Goal: Task Accomplishment & Management: Manage account settings

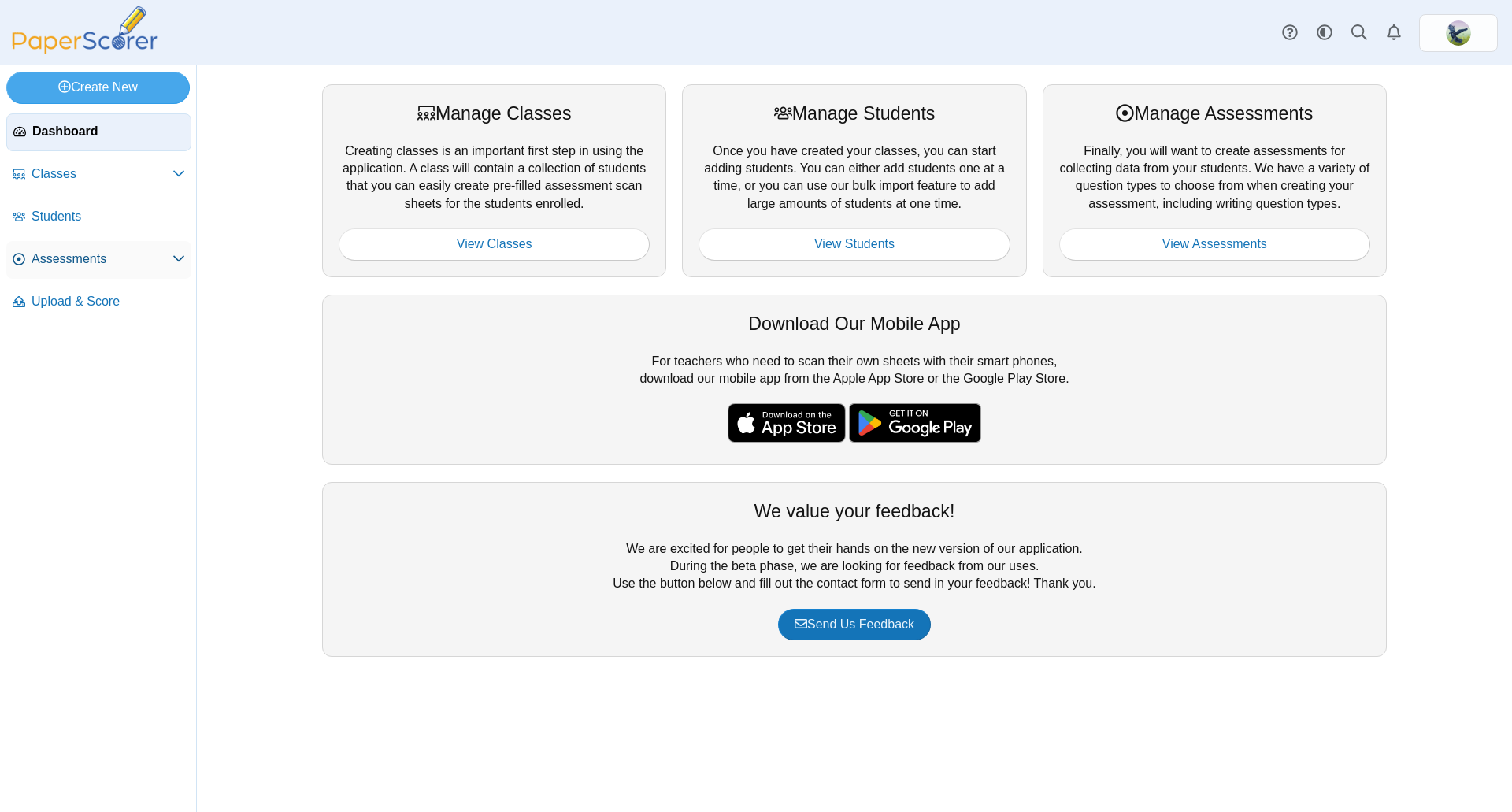
click at [122, 262] on span "Assessments" at bounding box center [102, 259] width 141 height 18
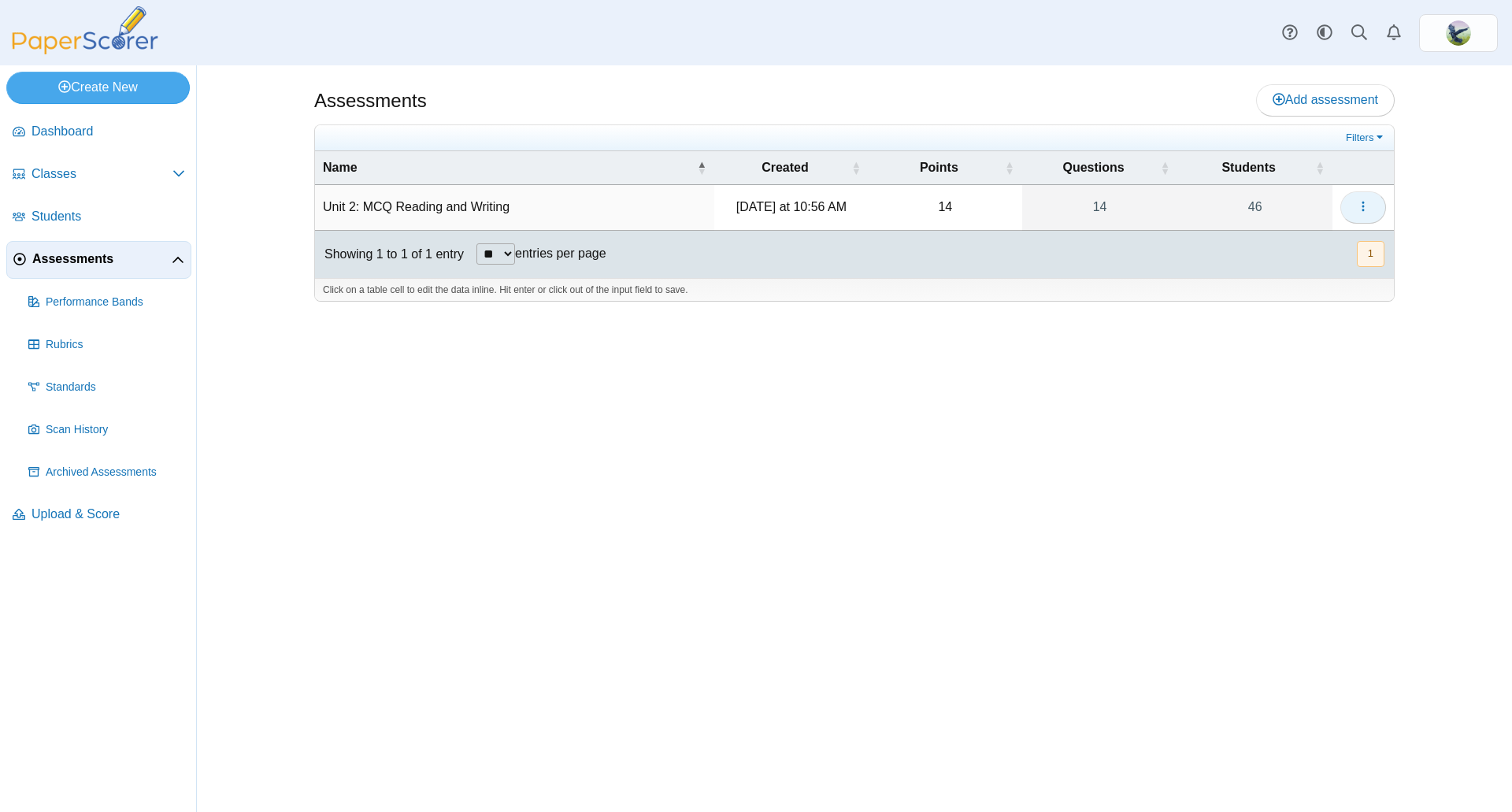
click at [1368, 206] on icon "button" at bounding box center [1363, 206] width 12 height 12
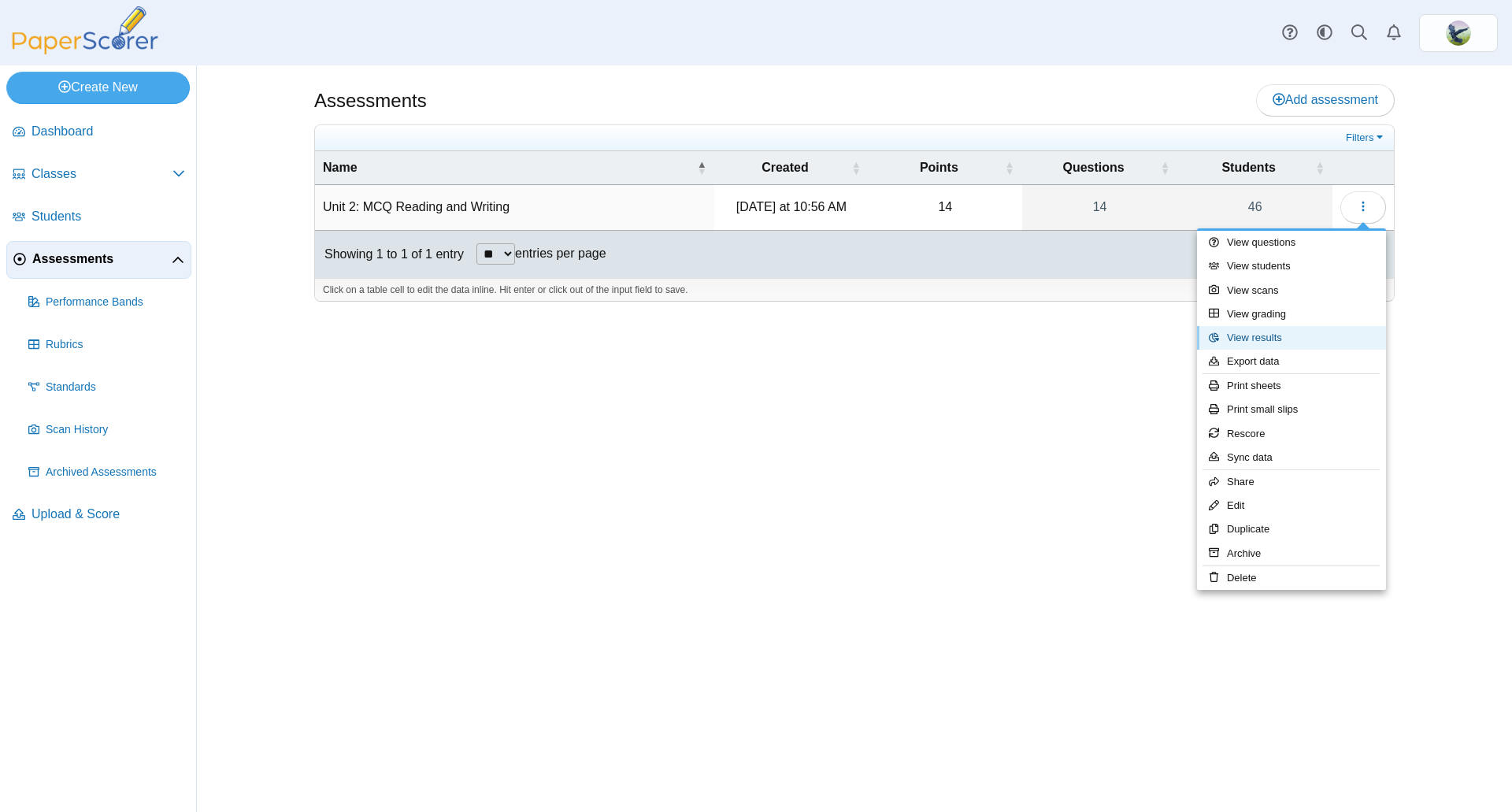
click at [1248, 340] on link "View results" at bounding box center [1291, 337] width 189 height 24
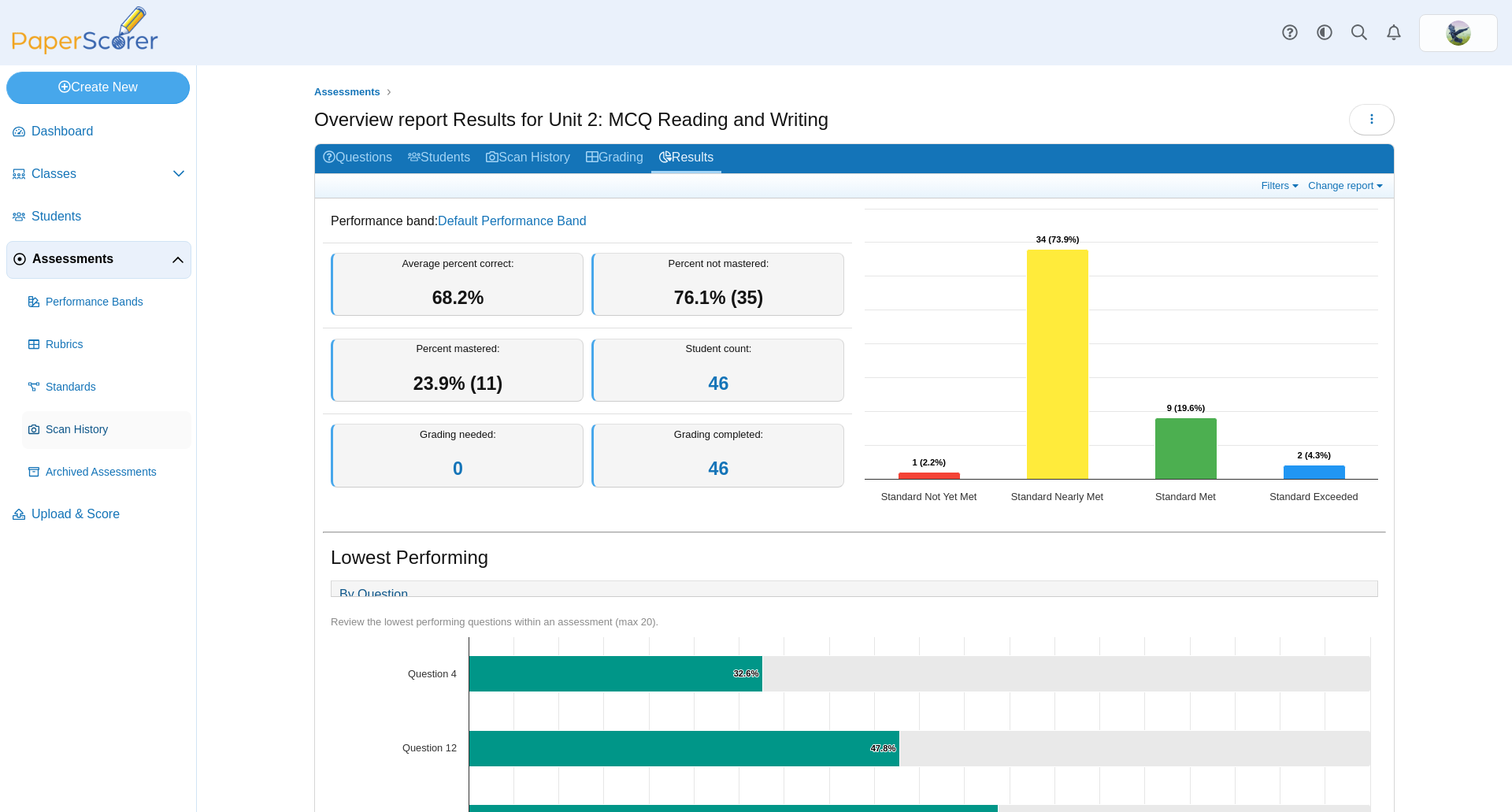
click at [65, 430] on span "Scan History" at bounding box center [115, 430] width 139 height 16
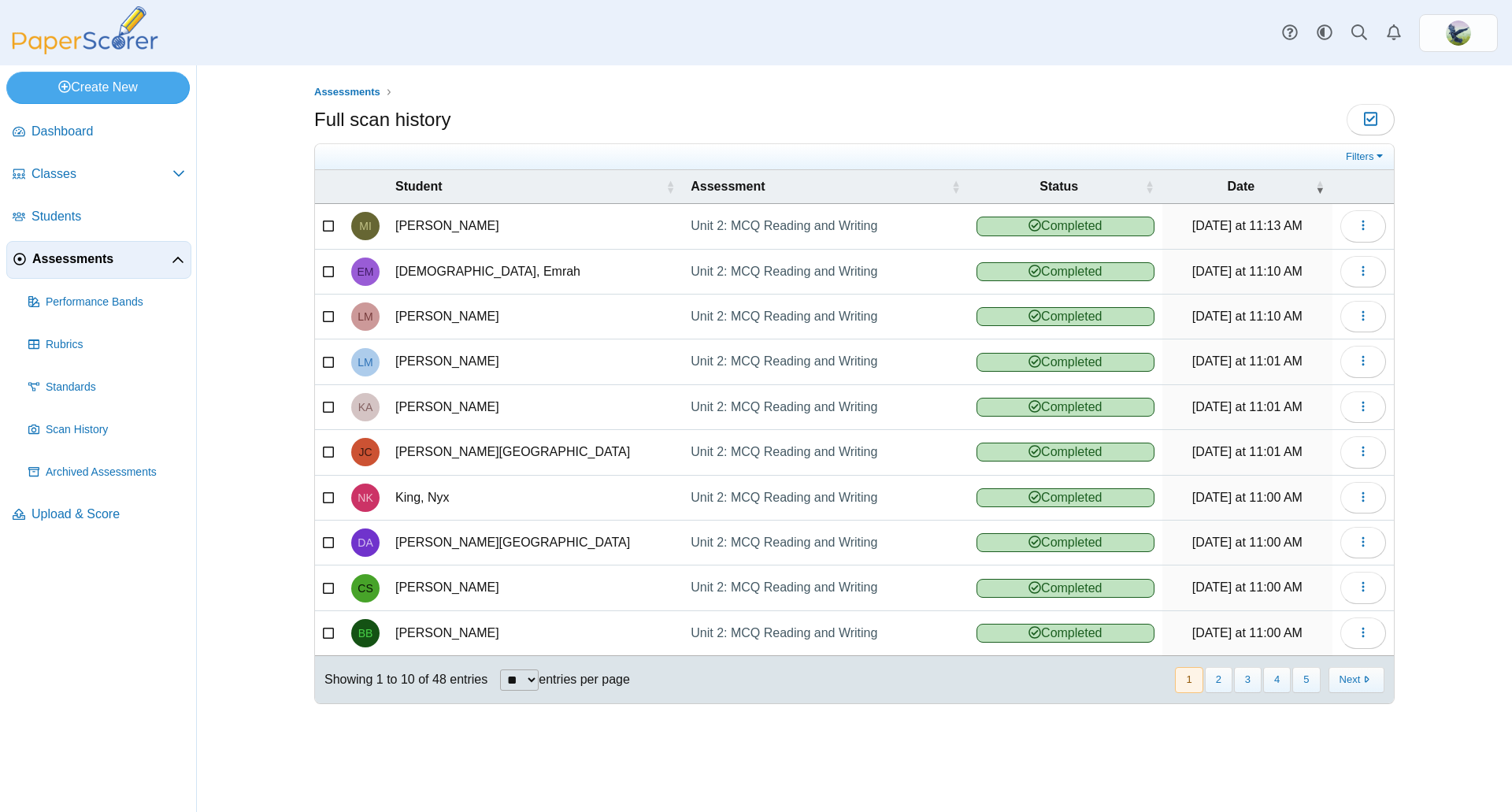
click at [61, 259] on span "Assessments" at bounding box center [102, 259] width 139 height 18
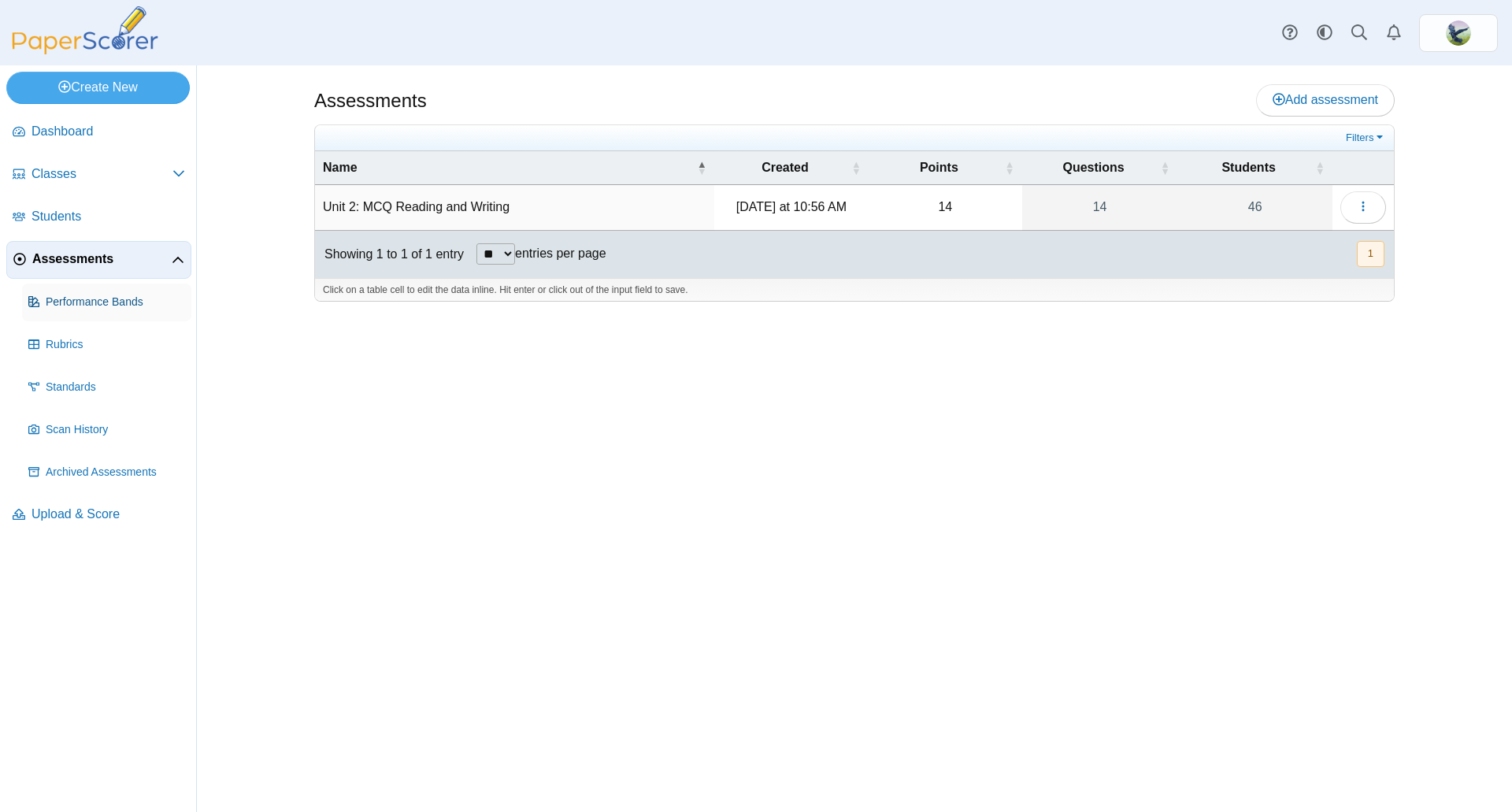
click at [63, 299] on span "Performance Bands" at bounding box center [115, 302] width 139 height 16
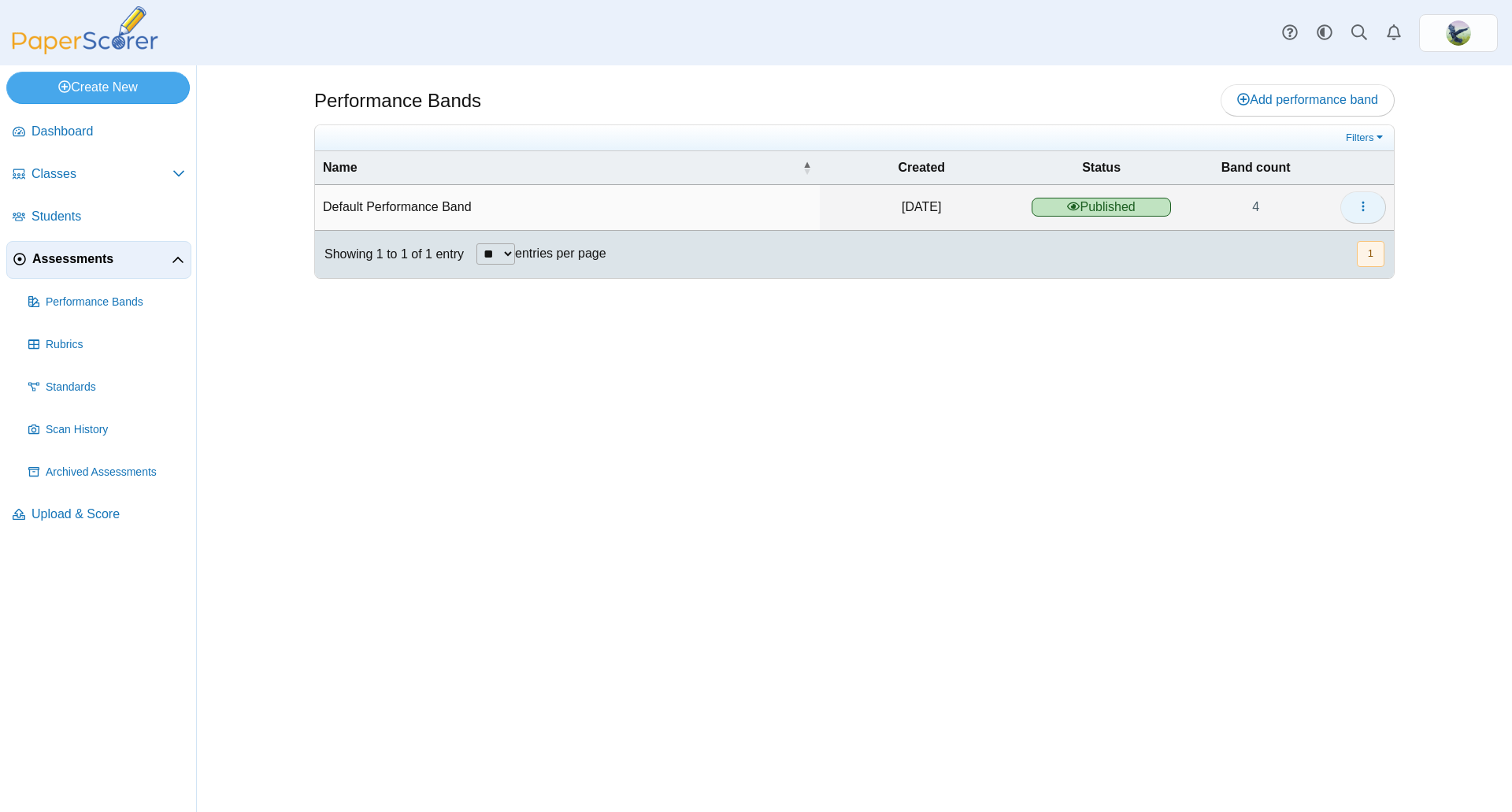
click at [1351, 204] on button "button" at bounding box center [1363, 207] width 46 height 32
click at [1290, 239] on link "Details" at bounding box center [1291, 242] width 189 height 24
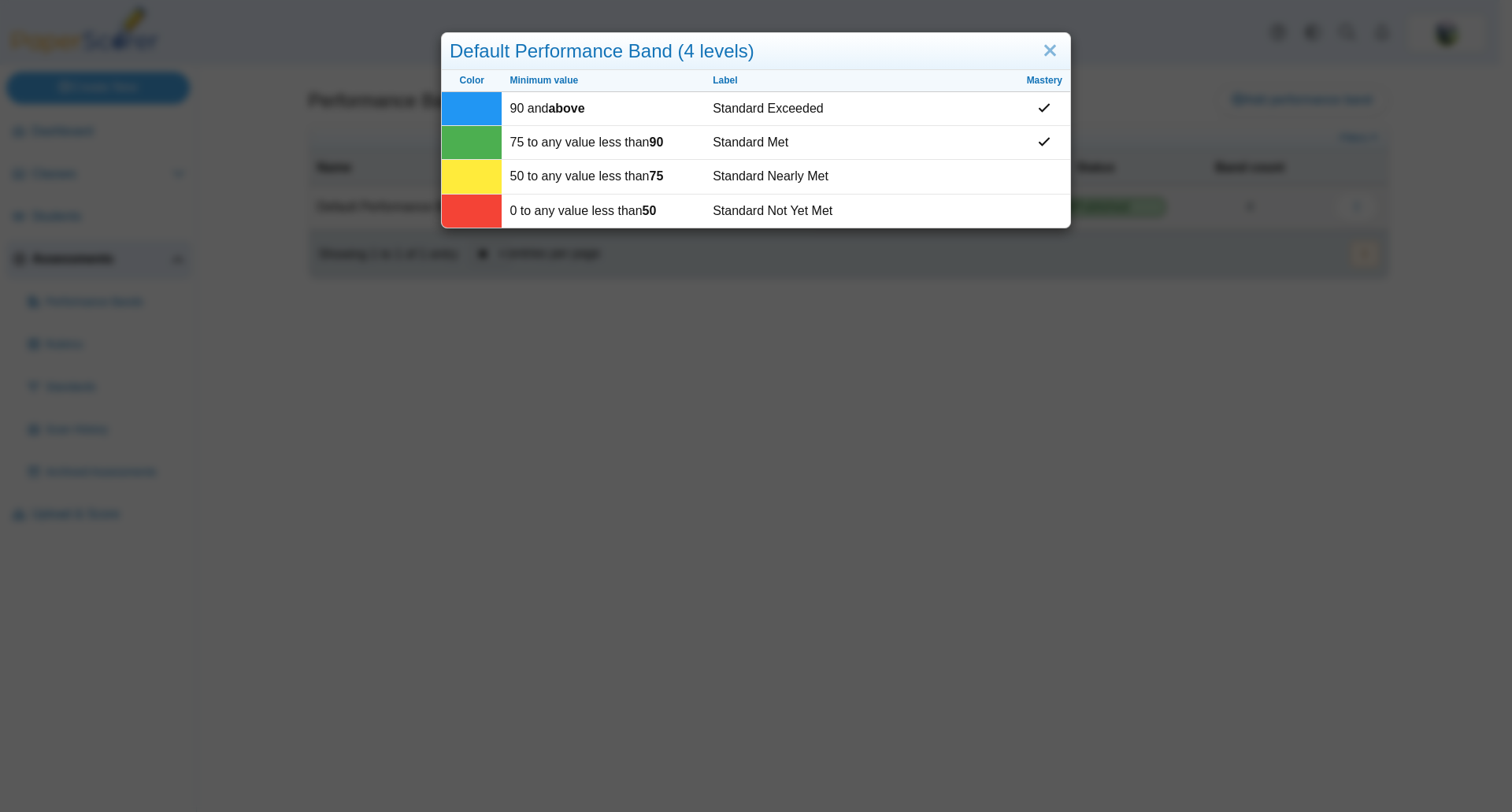
click at [1058, 48] on div "Default Performance Band (4 levels)" at bounding box center [756, 52] width 629 height 37
click at [1038, 44] on link "Close" at bounding box center [1051, 51] width 25 height 26
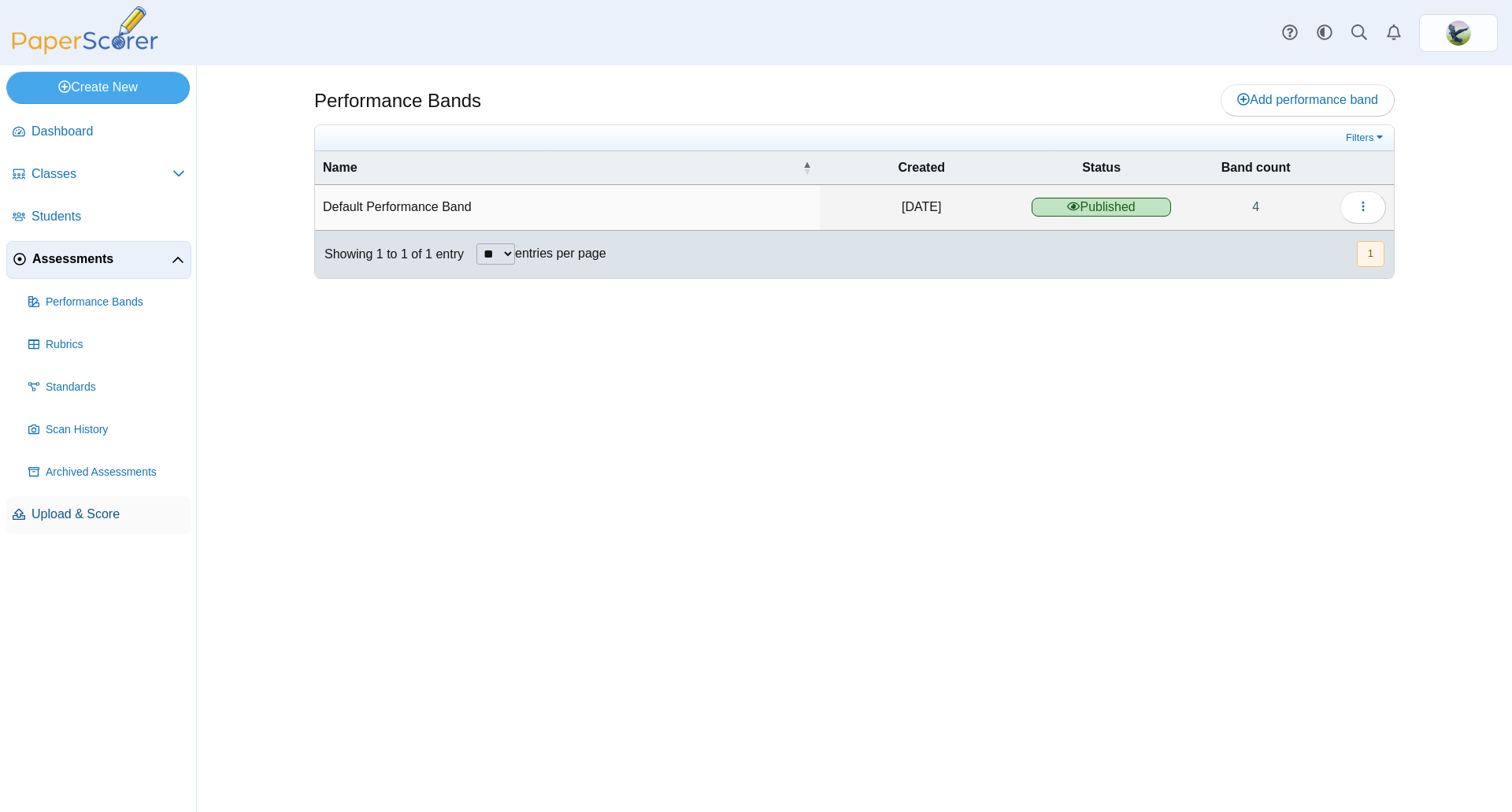
click at [61, 506] on span "Upload & Score" at bounding box center [108, 514] width 153 height 18
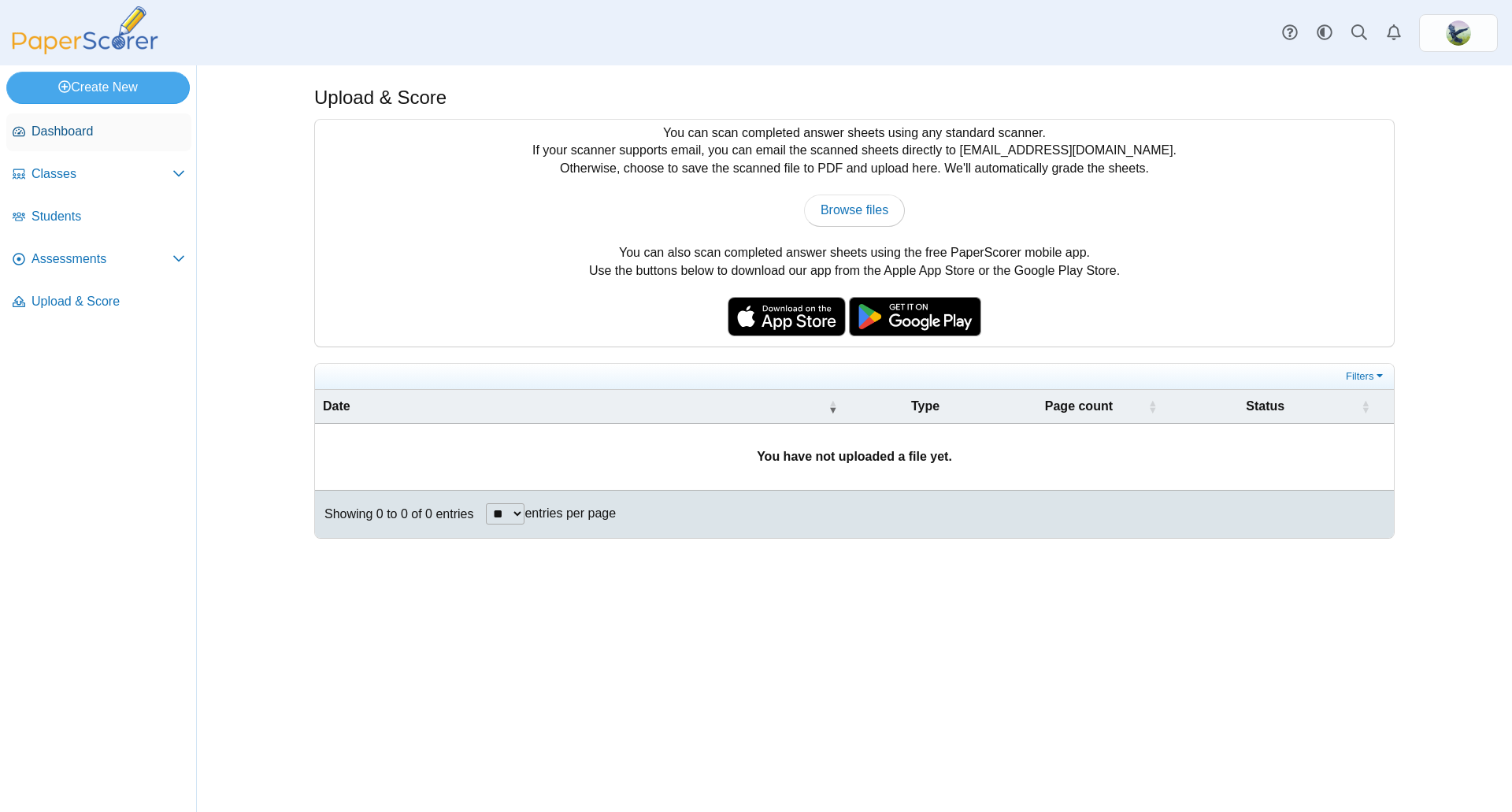
click at [104, 130] on span "Dashboard" at bounding box center [108, 131] width 153 height 18
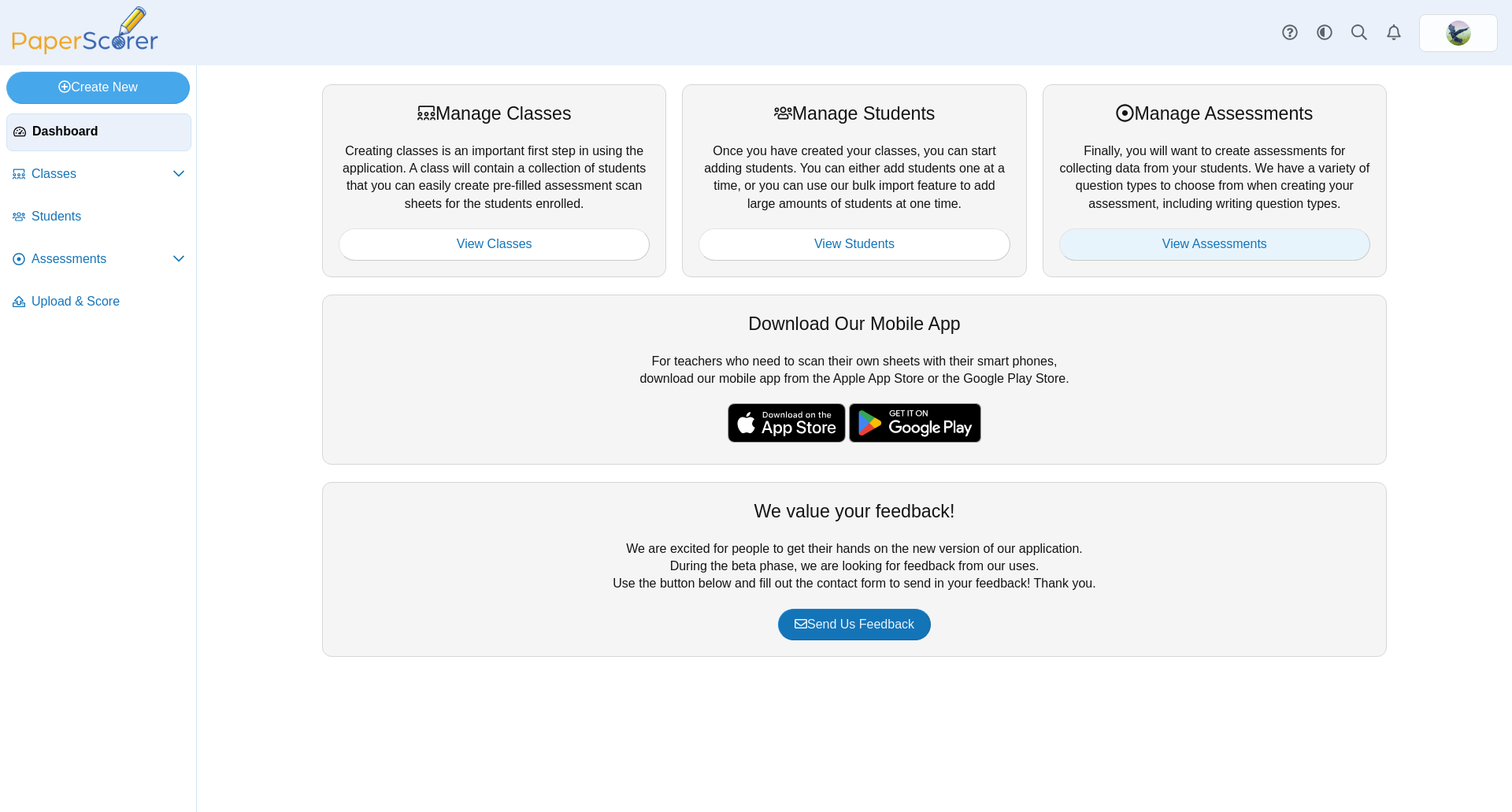
click at [1246, 244] on link "View Assessments" at bounding box center [1214, 244] width 311 height 32
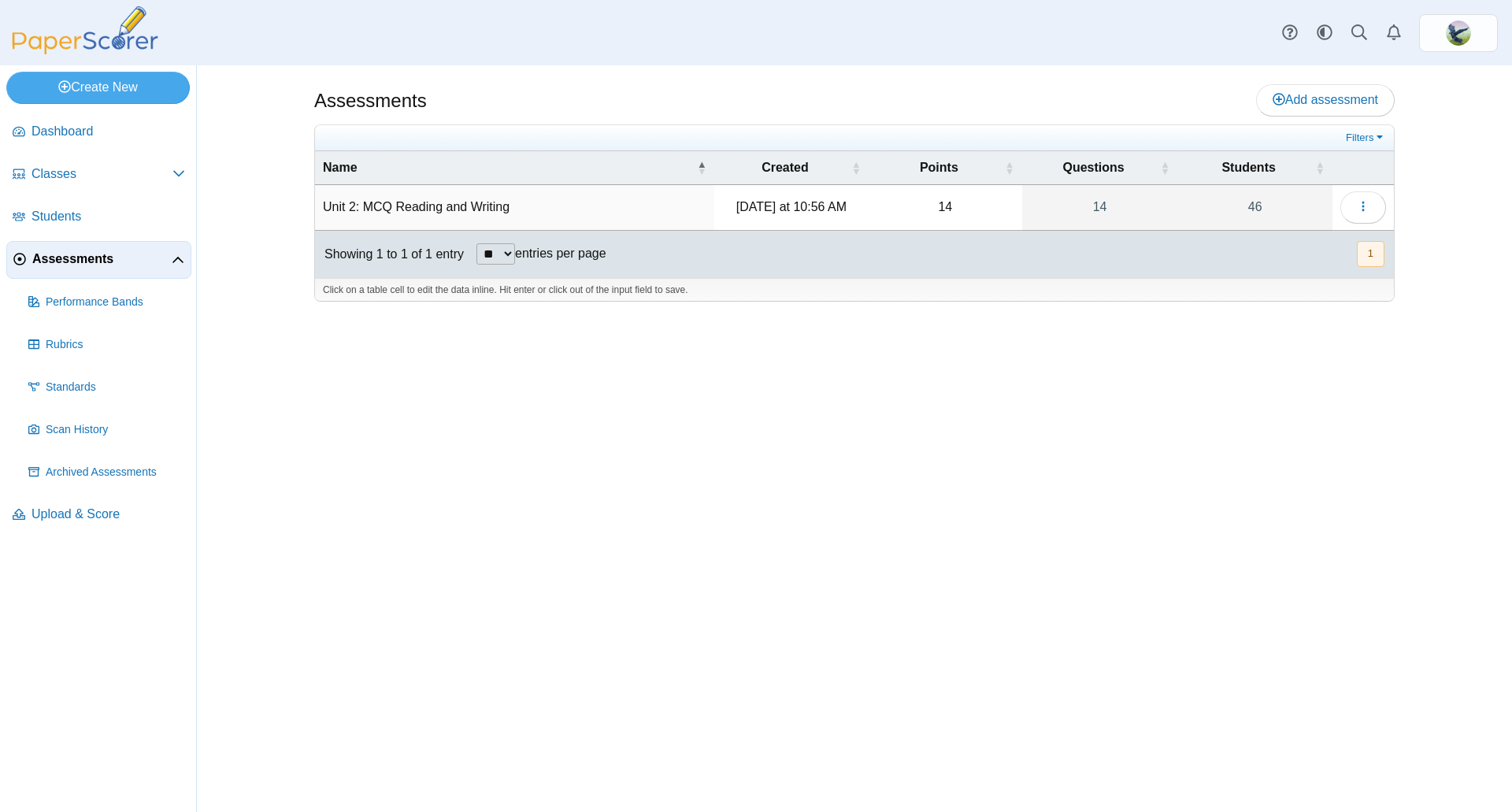
click at [841, 211] on time "[DATE] at 10:56 AM" at bounding box center [791, 206] width 110 height 13
click at [465, 207] on td "Unit 2: MCQ Reading and Writing" at bounding box center [514, 207] width 399 height 45
click at [1231, 207] on link "46" at bounding box center [1255, 207] width 155 height 44
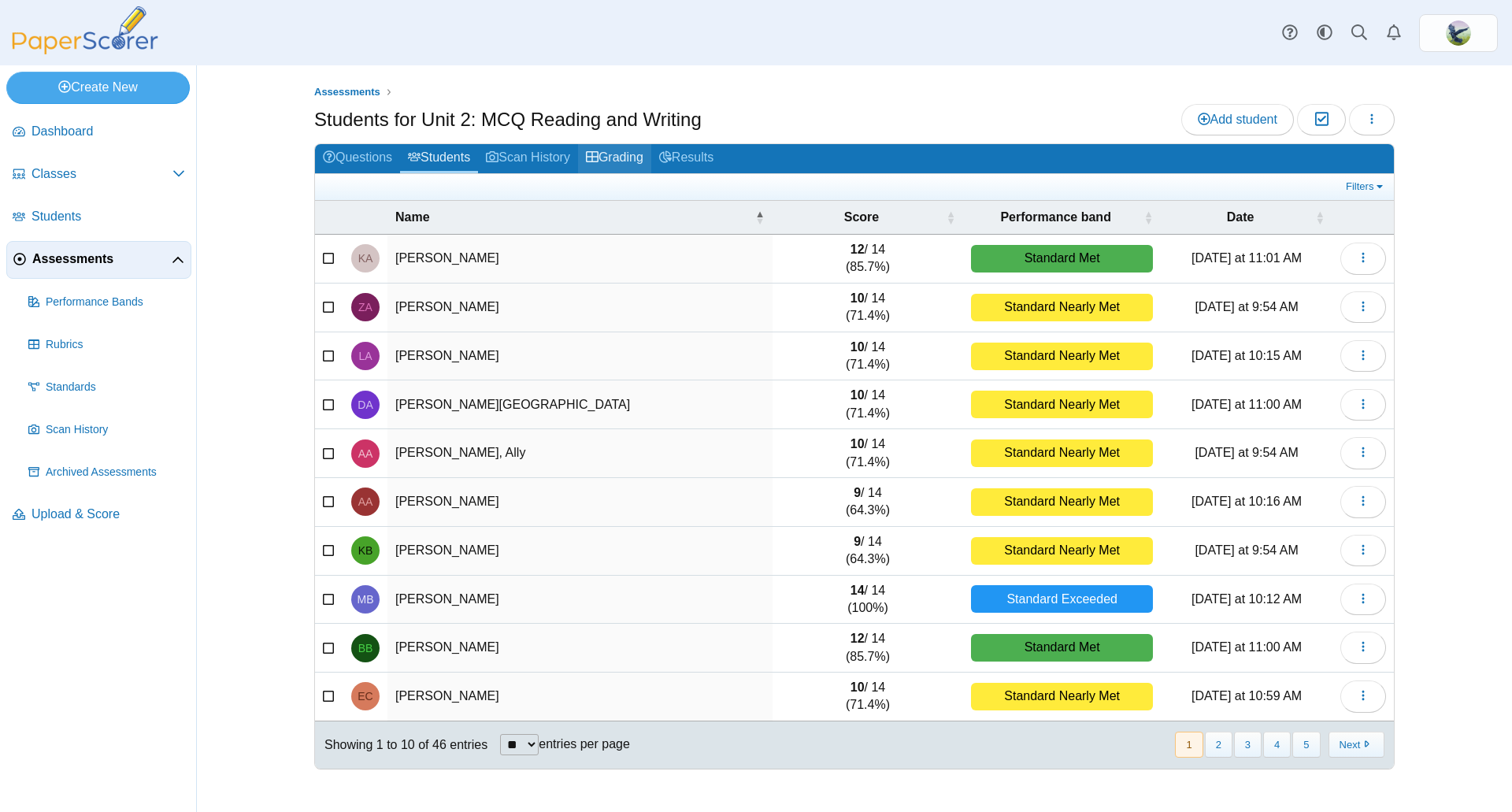
click at [627, 162] on link "Grading" at bounding box center [614, 159] width 73 height 29
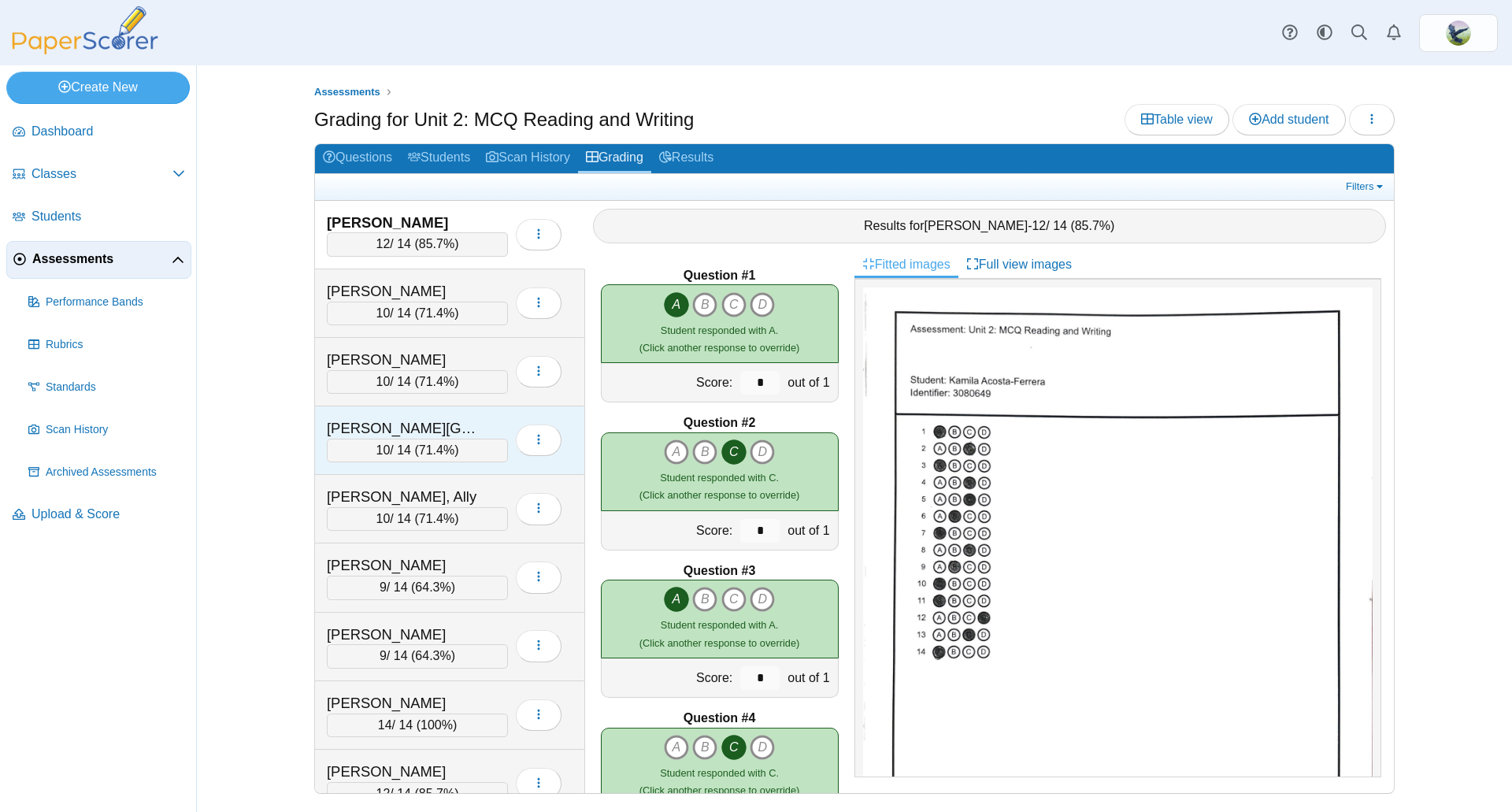
click at [474, 424] on div "[PERSON_NAME][GEOGRAPHIC_DATA]" at bounding box center [405, 428] width 158 height 20
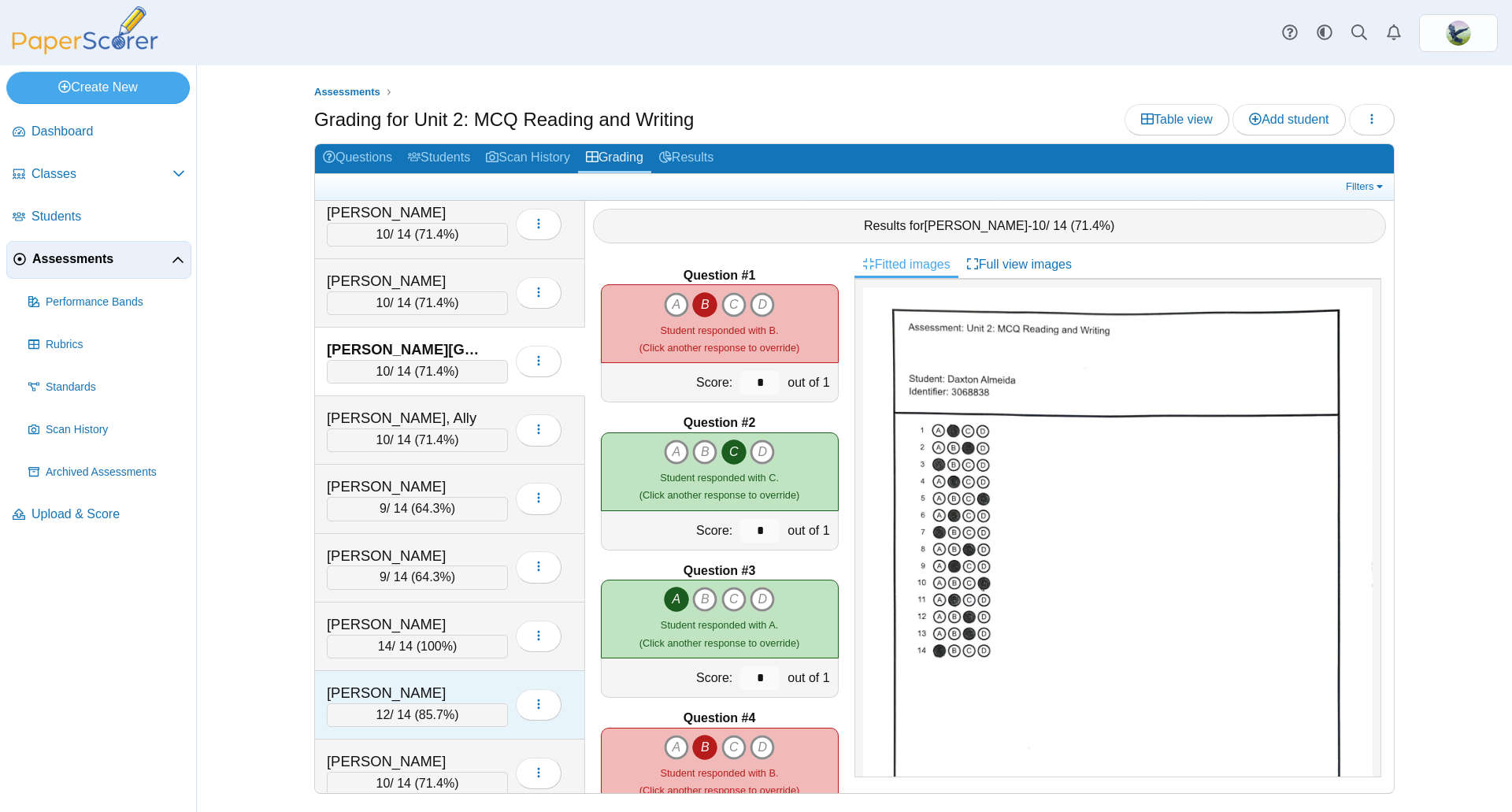
scroll to position [158, 0]
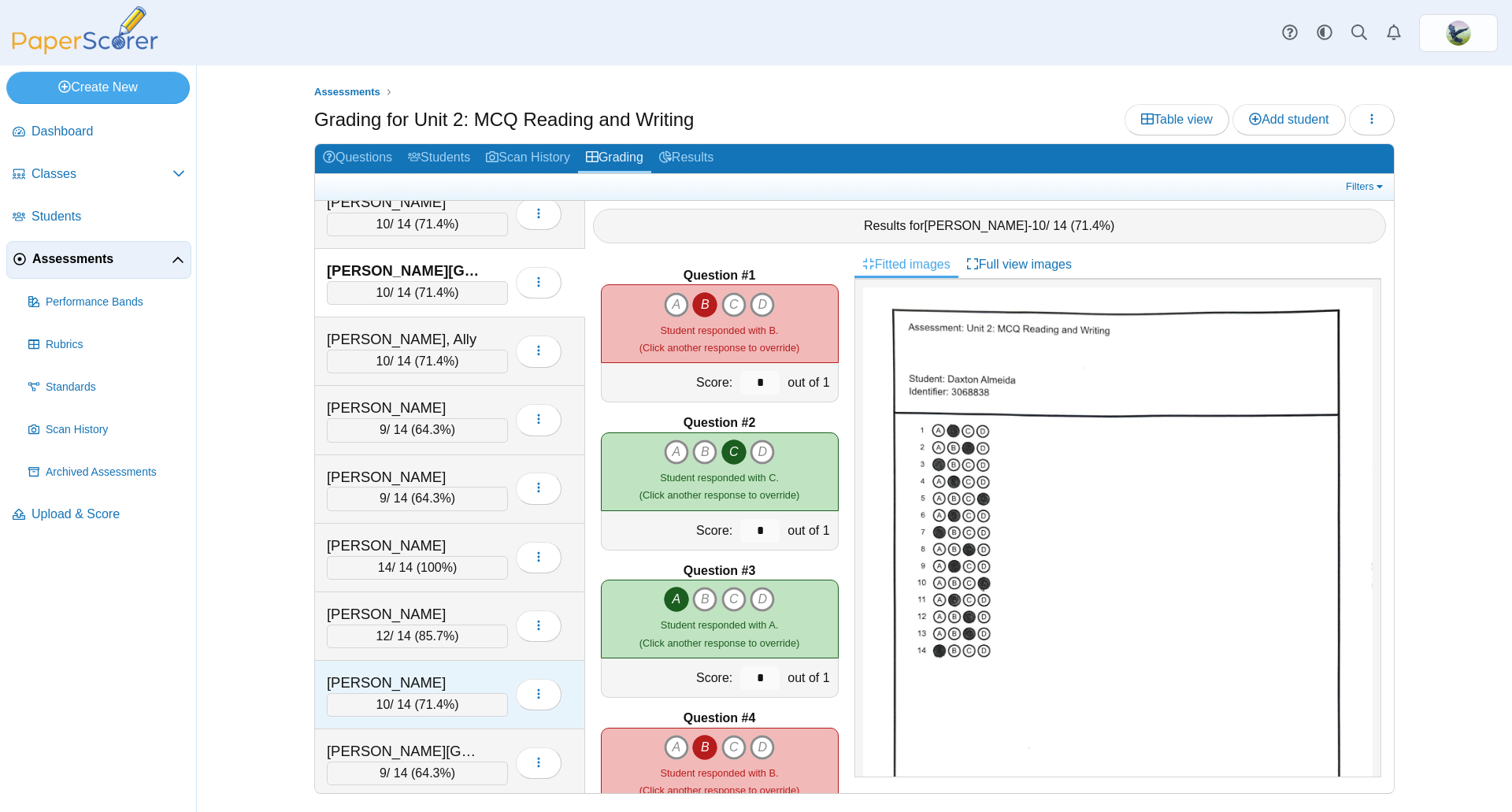
click at [480, 687] on div "[PERSON_NAME]" at bounding box center [405, 683] width 158 height 20
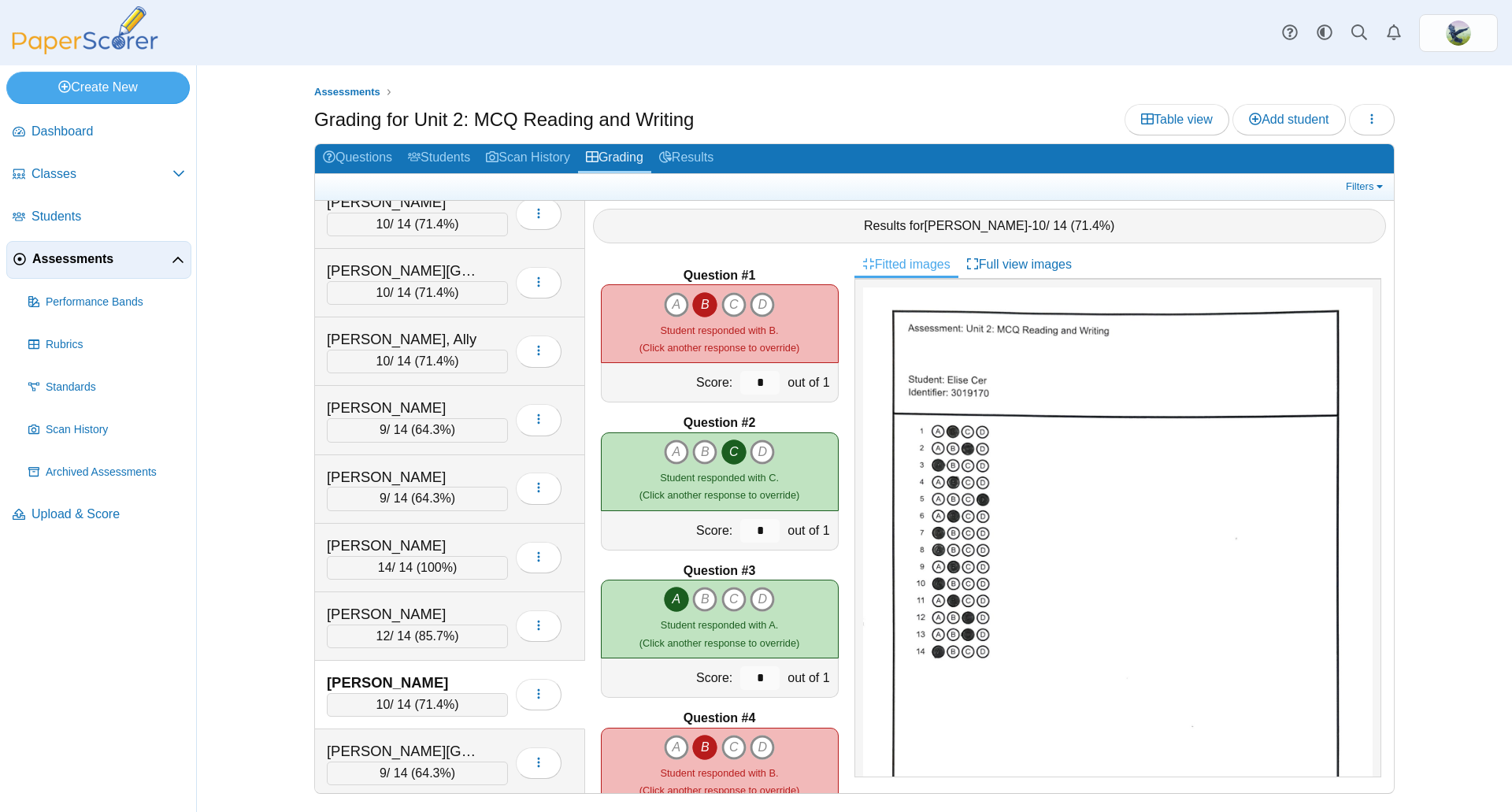
scroll to position [236, 0]
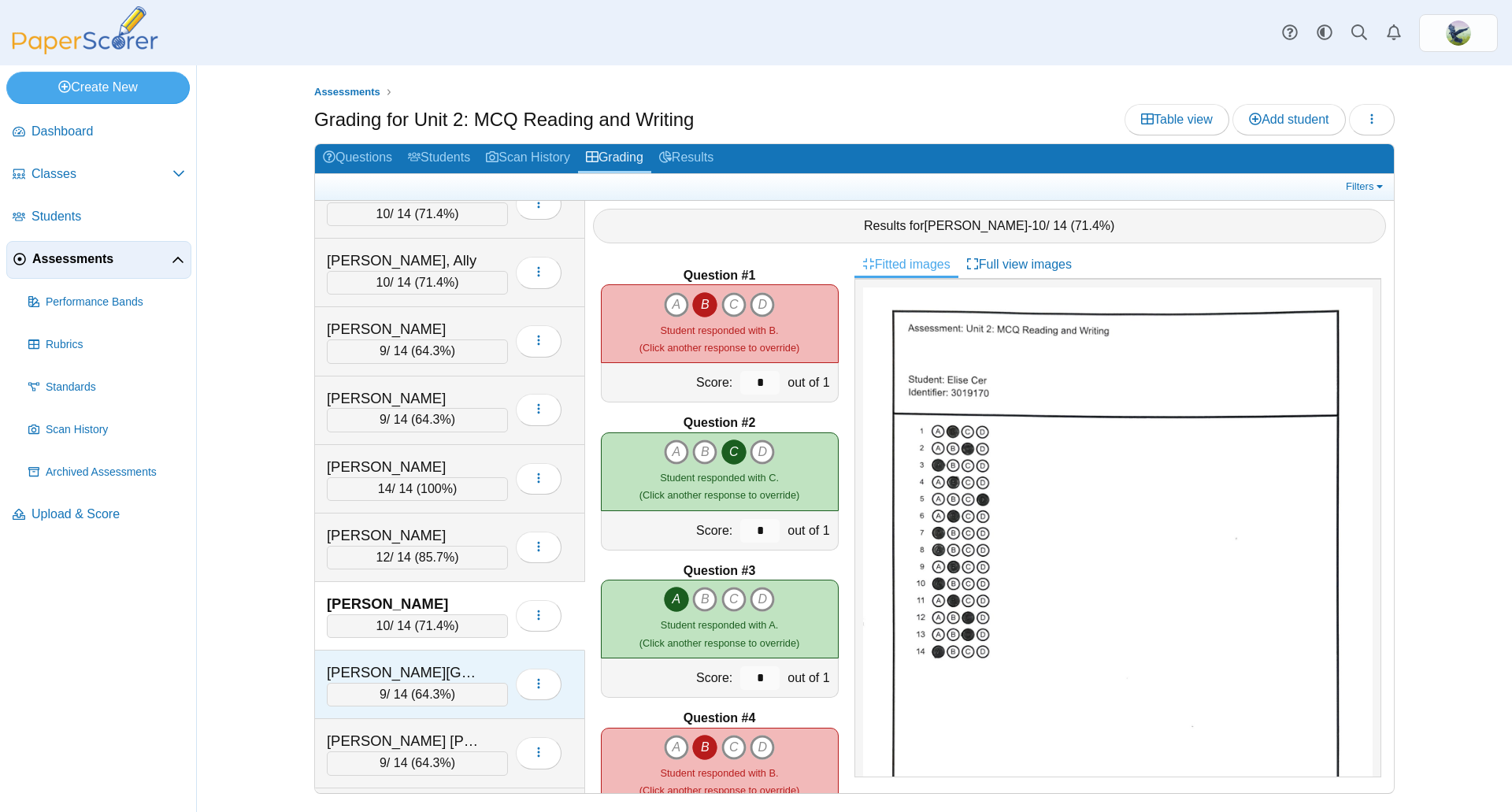
click at [499, 670] on div "[PERSON_NAME][GEOGRAPHIC_DATA]" at bounding box center [417, 672] width 181 height 20
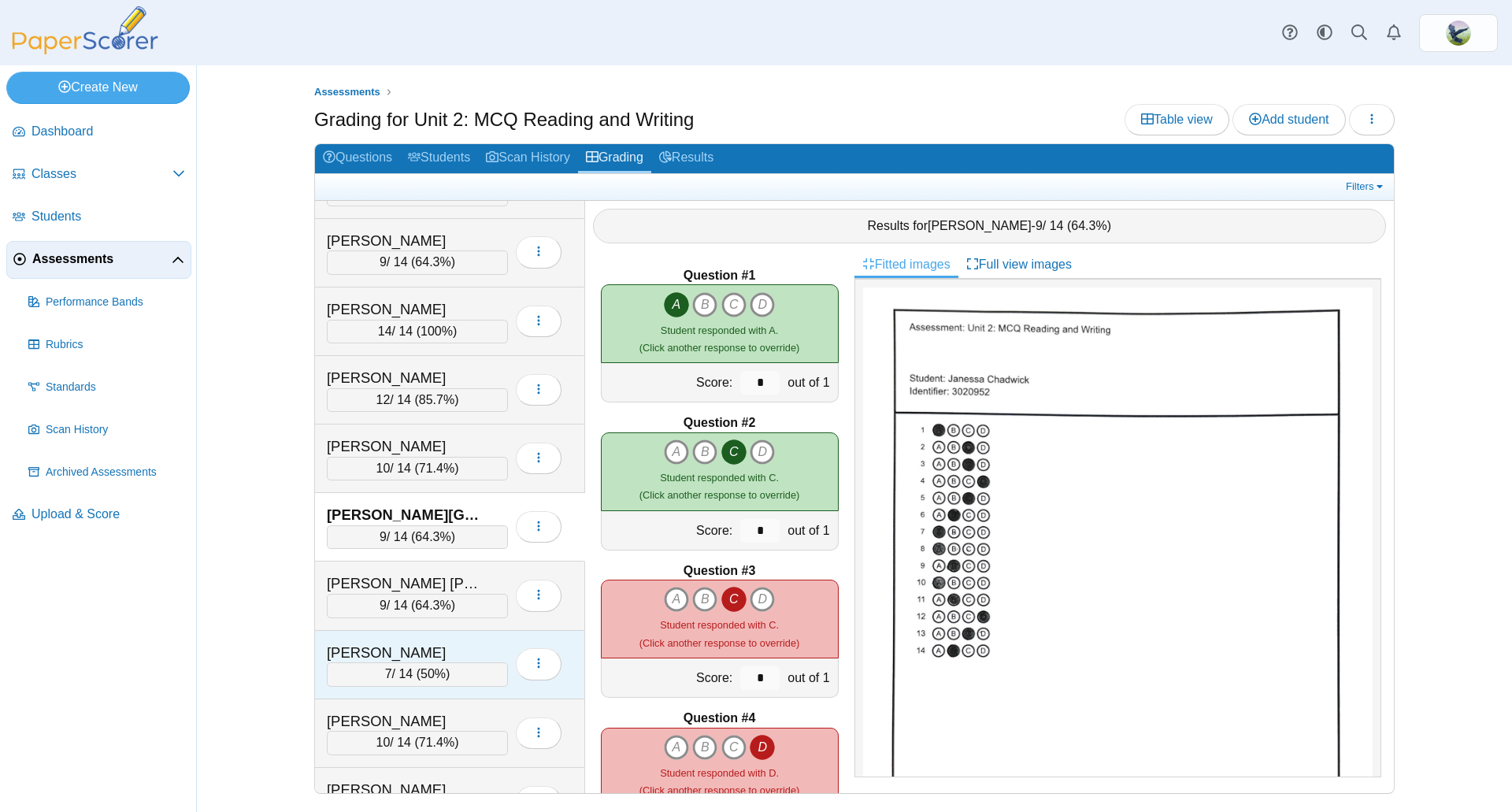
scroll to position [473, 0]
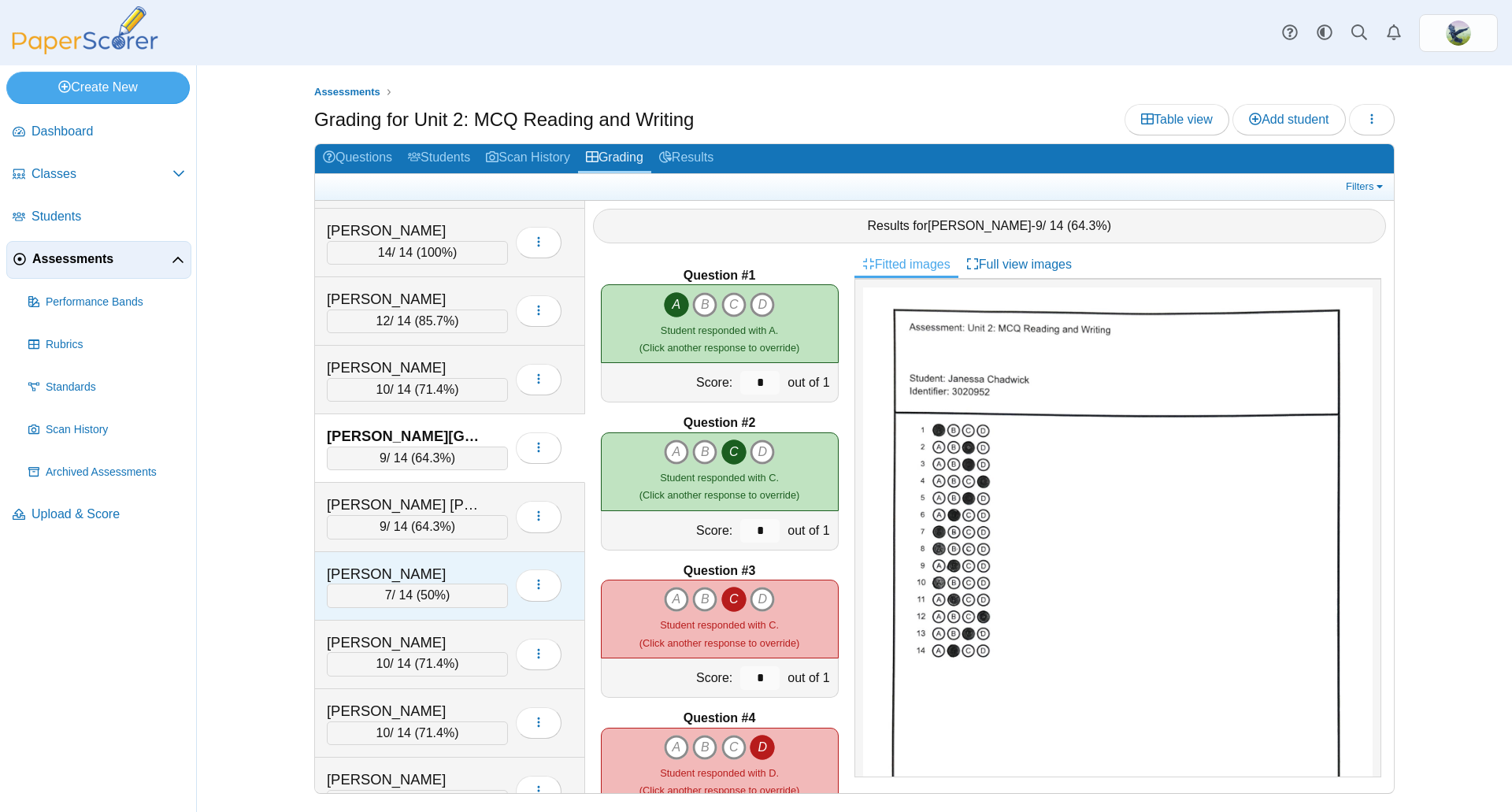
click at [473, 573] on div "[PERSON_NAME]" at bounding box center [405, 573] width 158 height 20
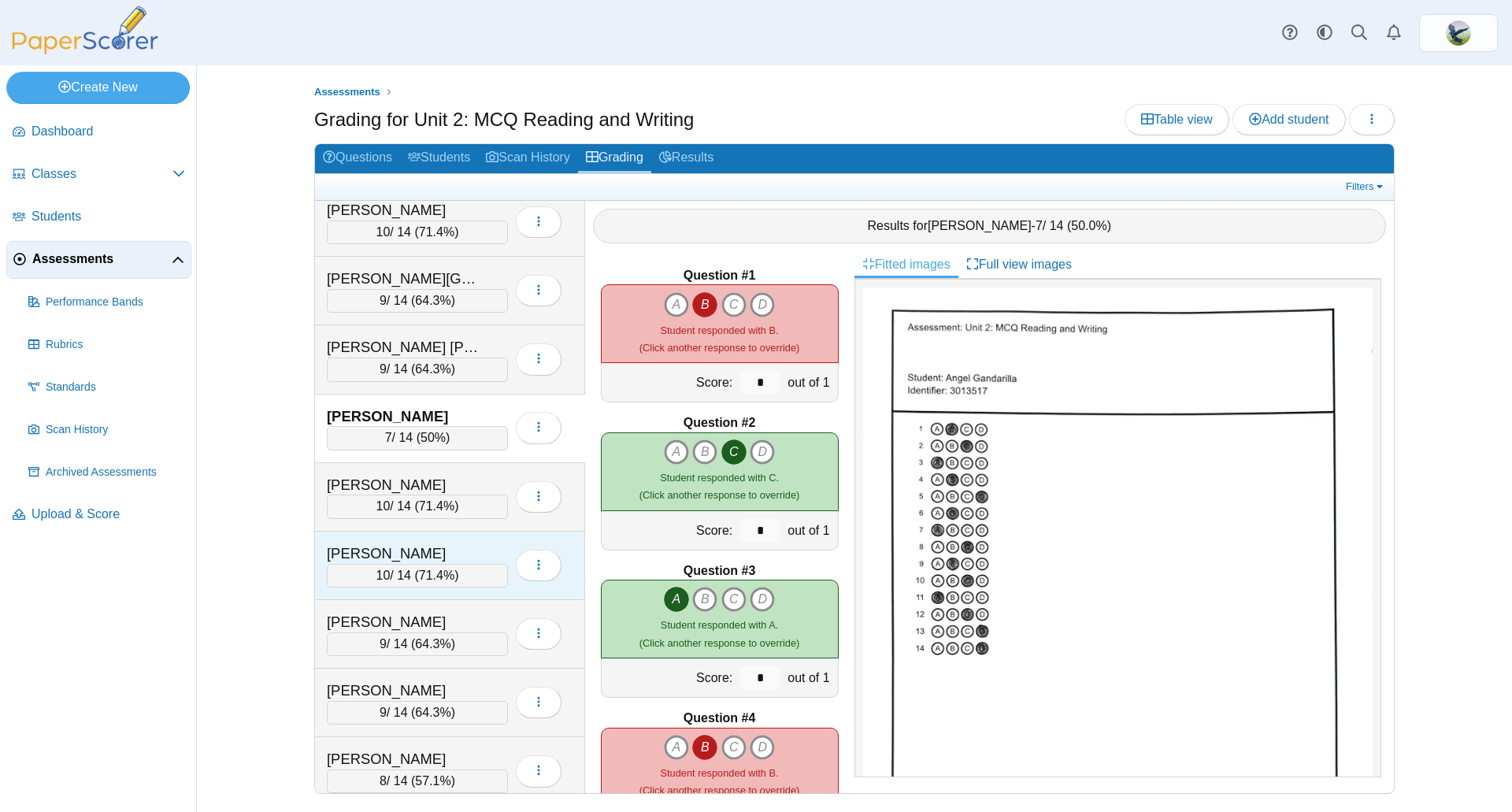
scroll to position [709, 0]
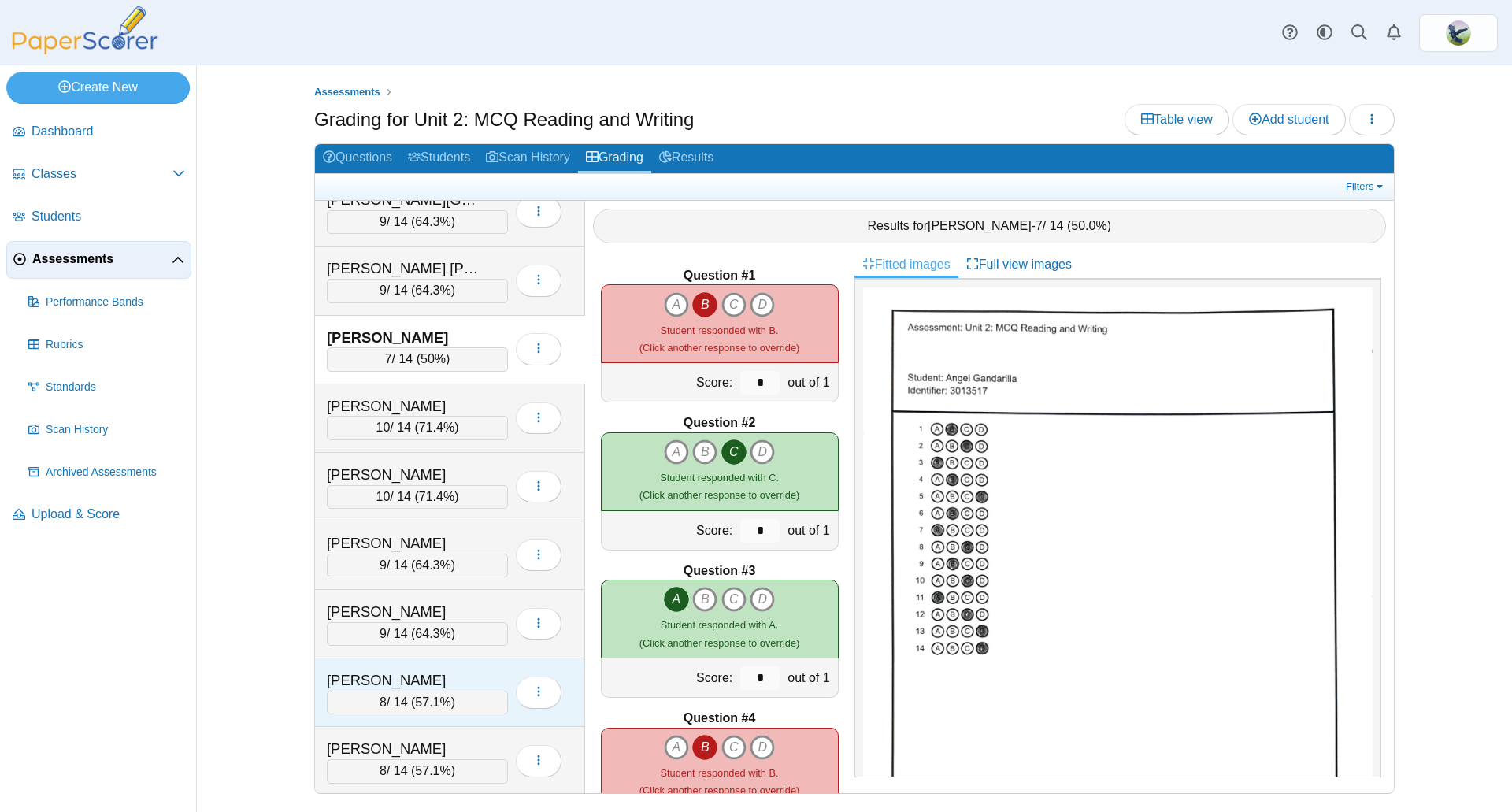
click at [462, 695] on div "8 / 14 ( 57.1% )" at bounding box center [417, 702] width 181 height 24
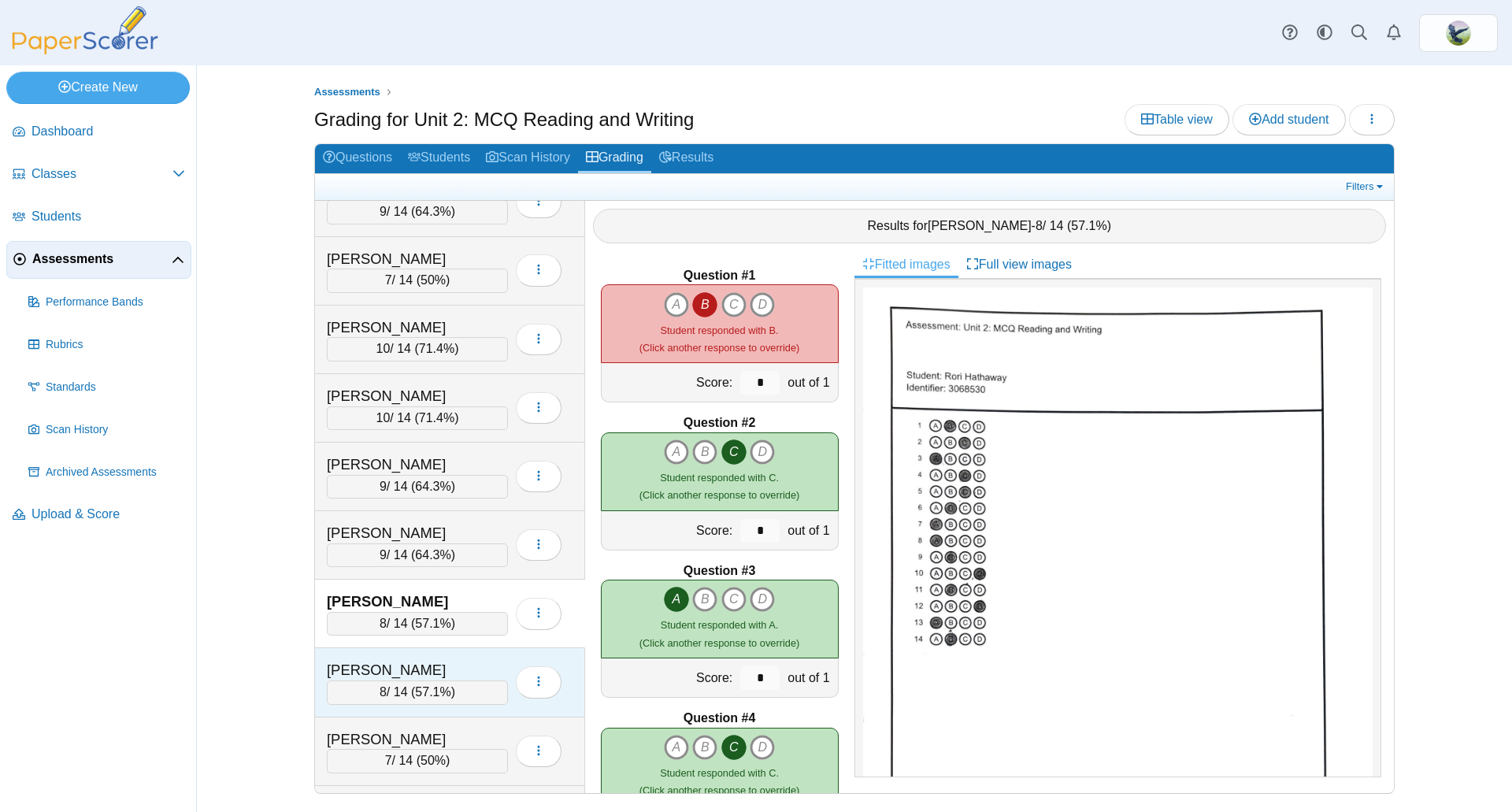
scroll to position [867, 0]
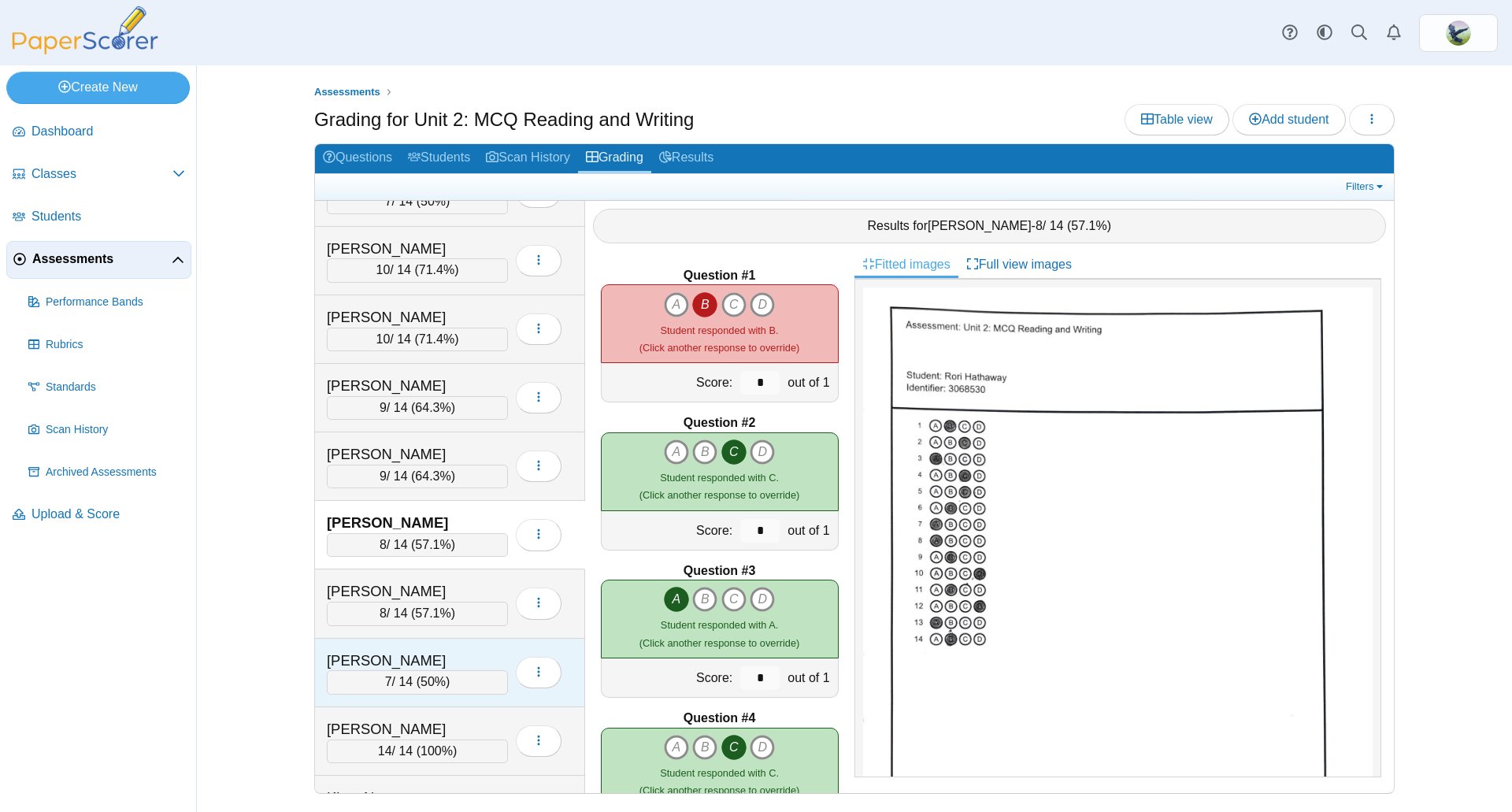
click at [471, 653] on div "[PERSON_NAME]" at bounding box center [405, 661] width 158 height 20
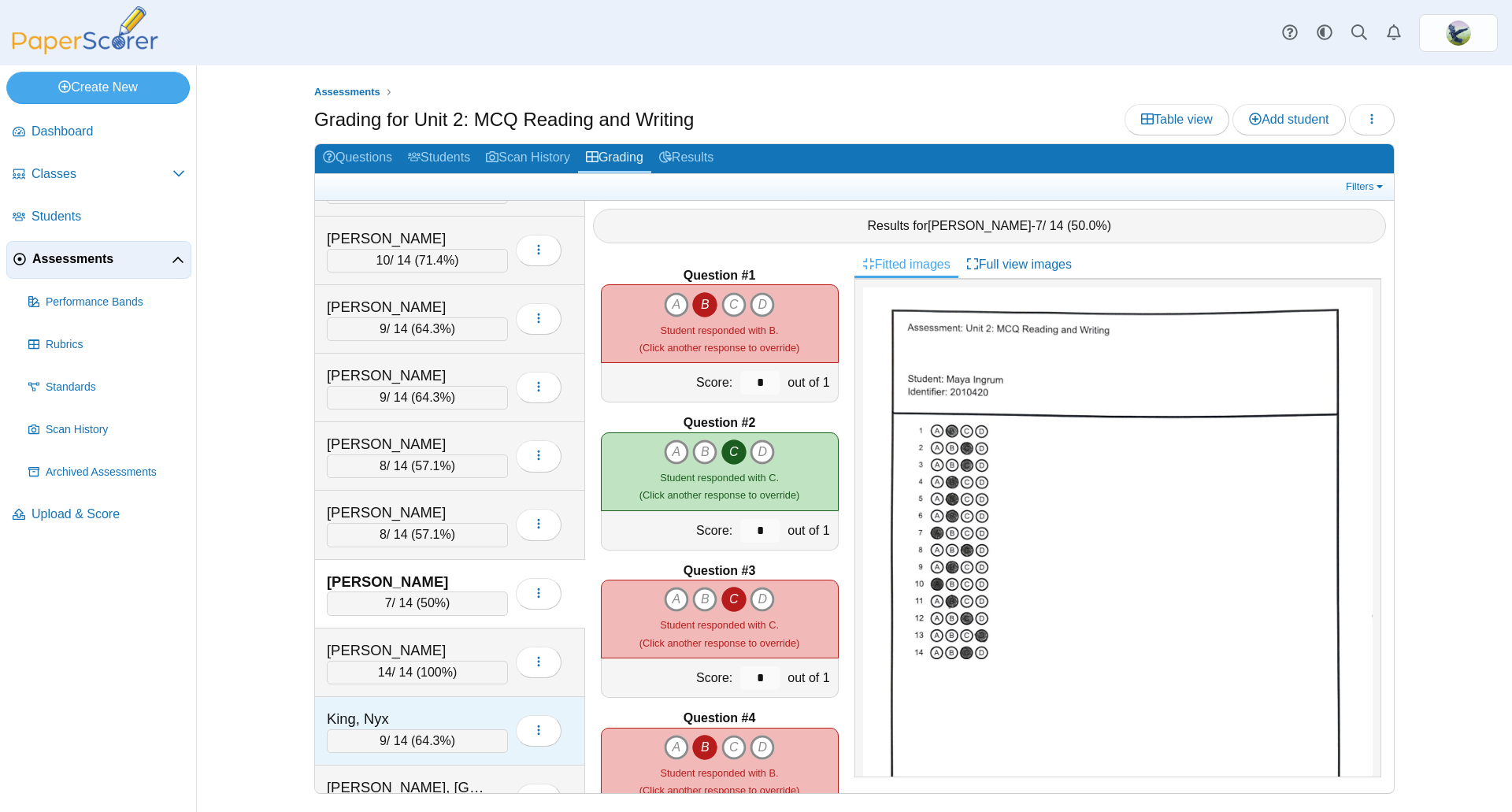
scroll to position [1023, 0]
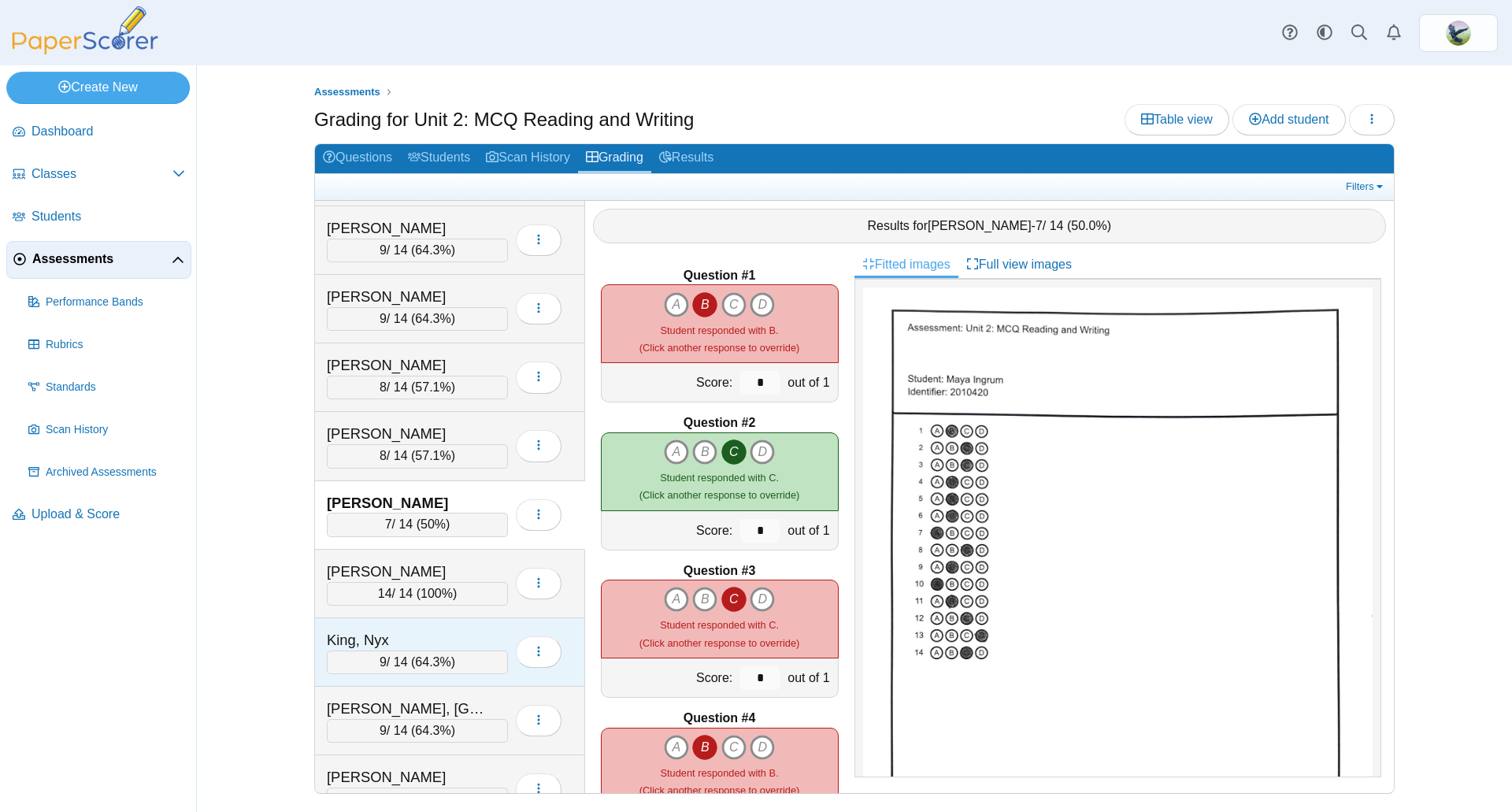
click at [473, 645] on div "King, Nyx" at bounding box center [405, 639] width 158 height 20
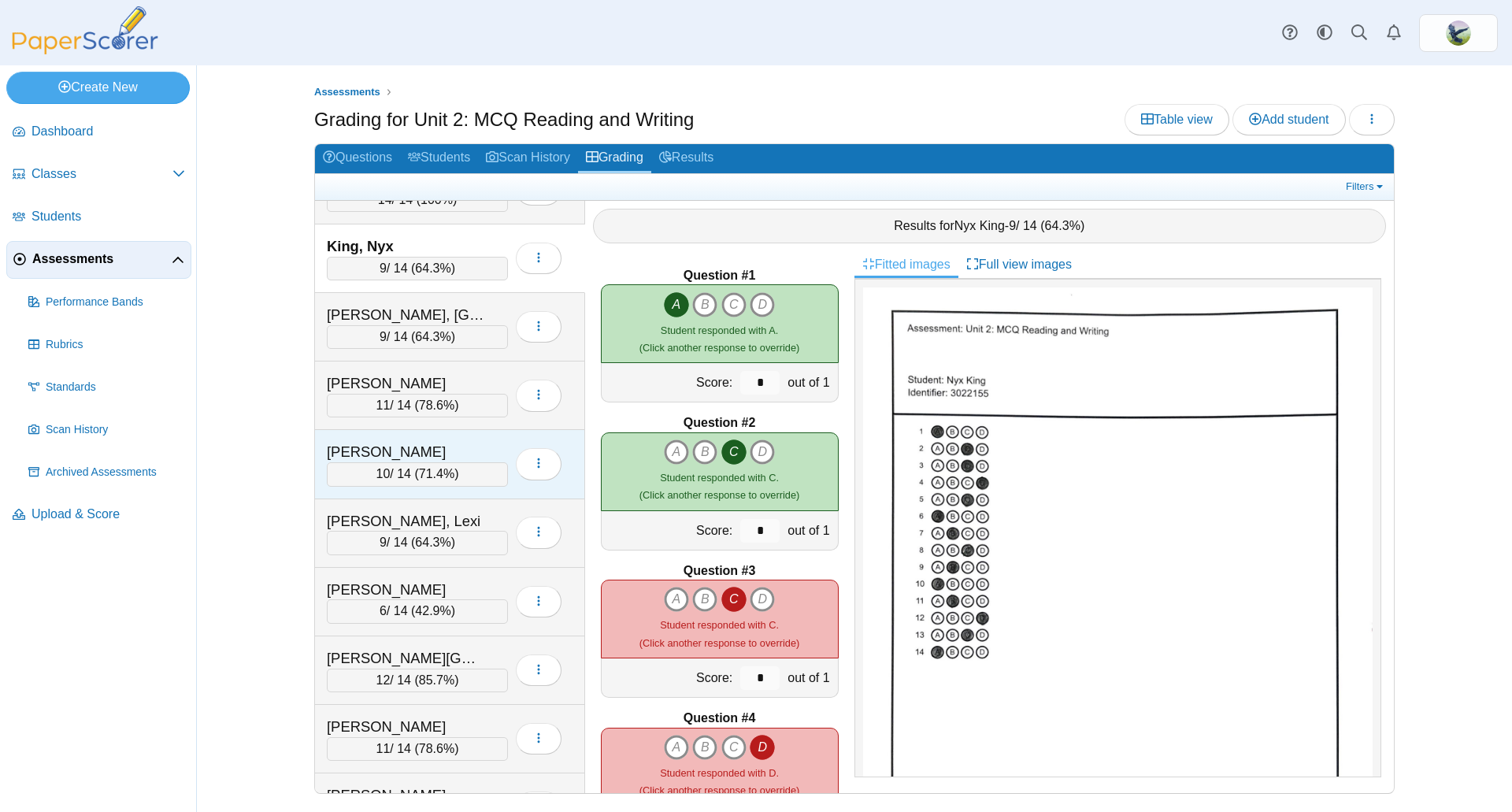
scroll to position [1496, 0]
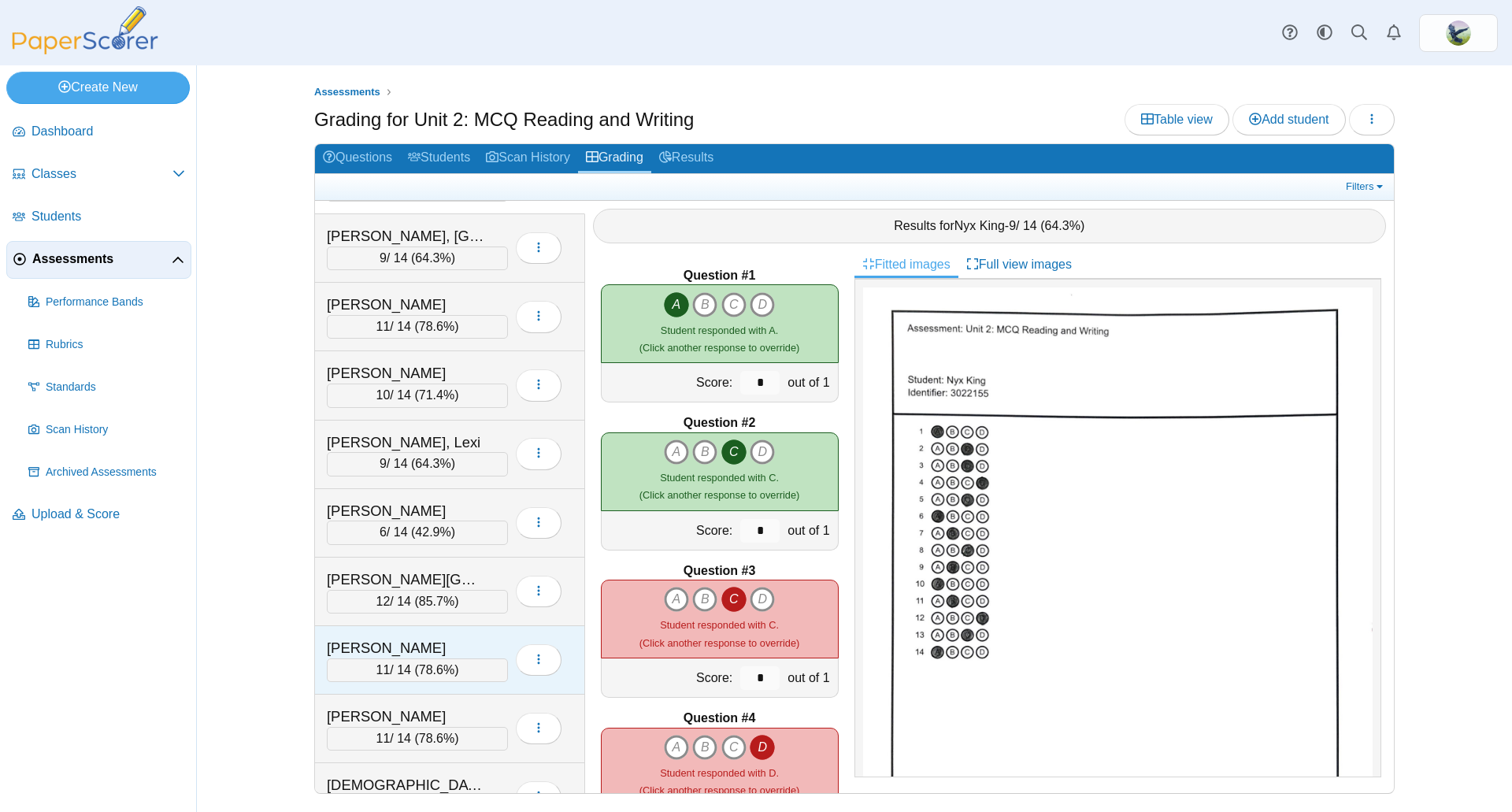
click at [469, 646] on div "[PERSON_NAME]" at bounding box center [405, 647] width 158 height 20
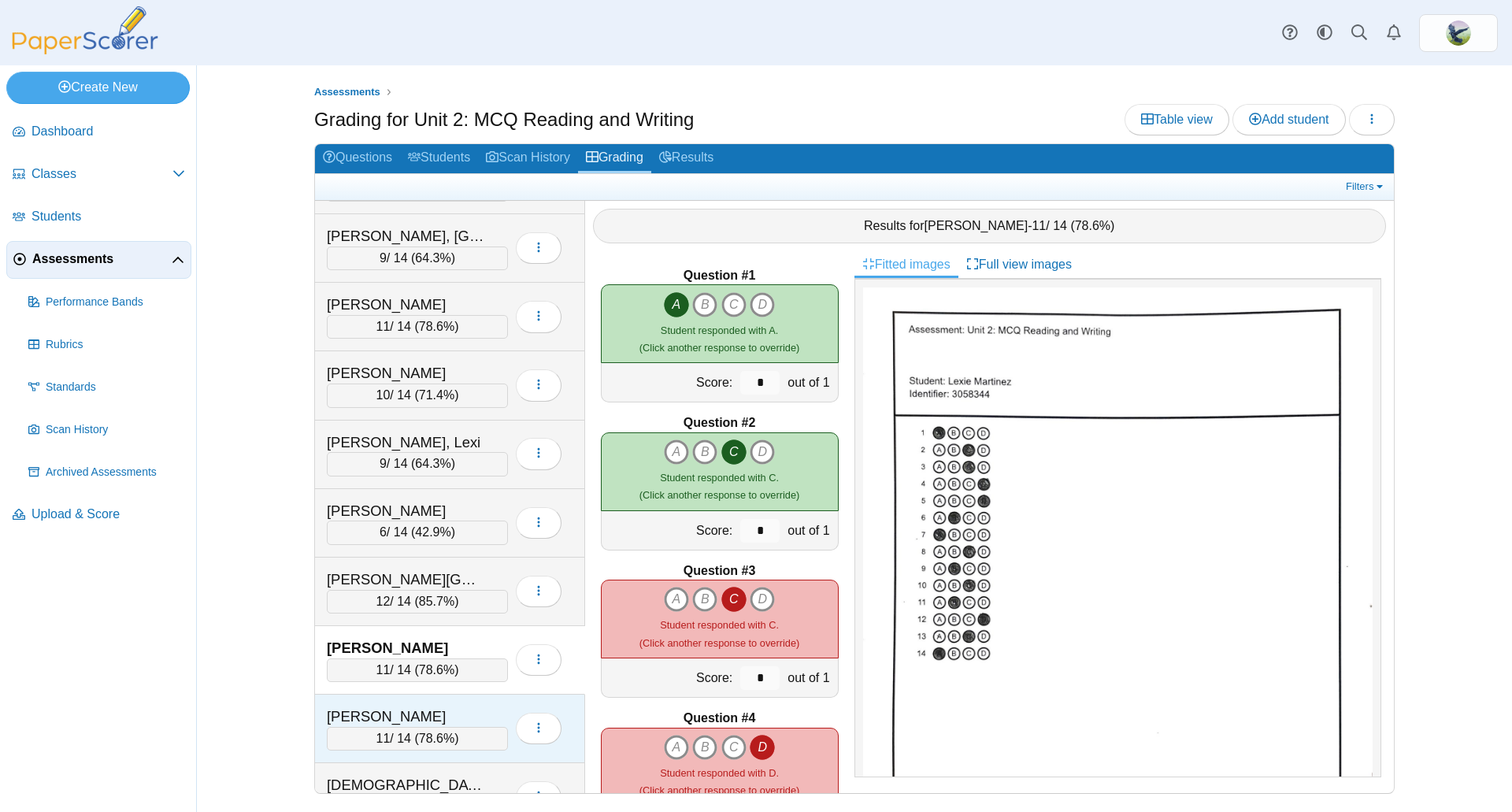
scroll to position [1575, 0]
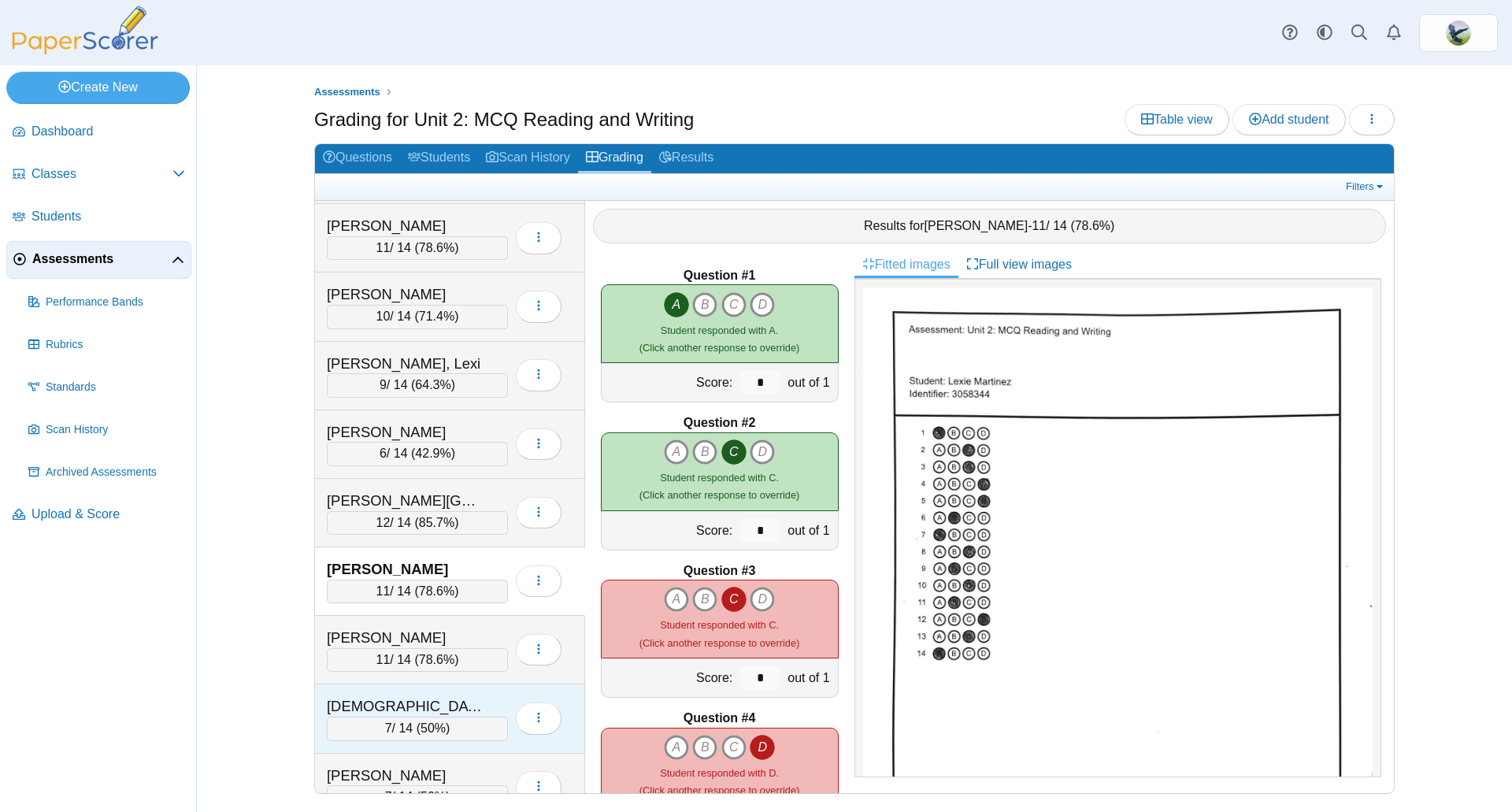
click at [468, 705] on div "[DEMOGRAPHIC_DATA], Emrah" at bounding box center [405, 705] width 158 height 20
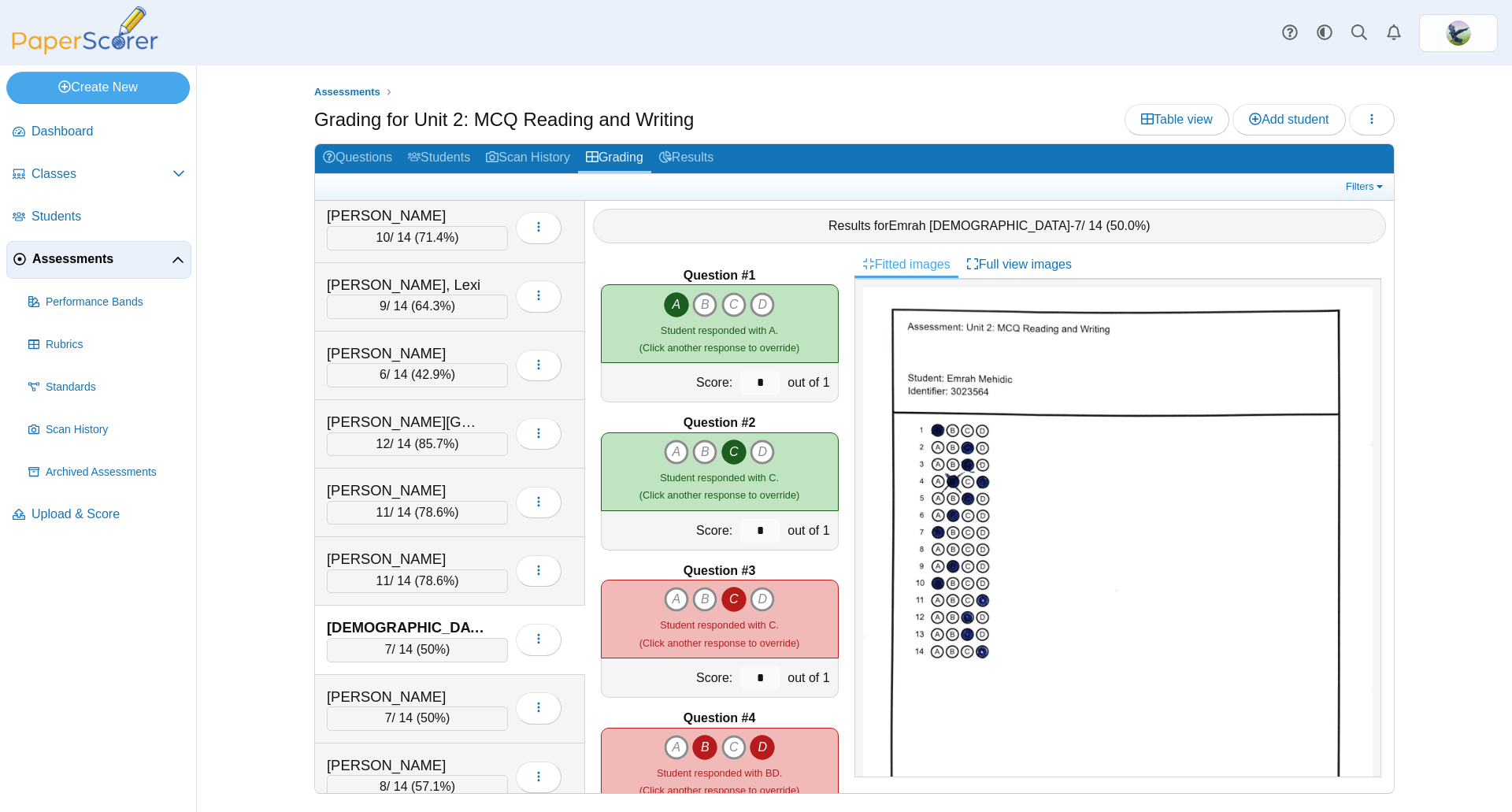
scroll to position [1732, 0]
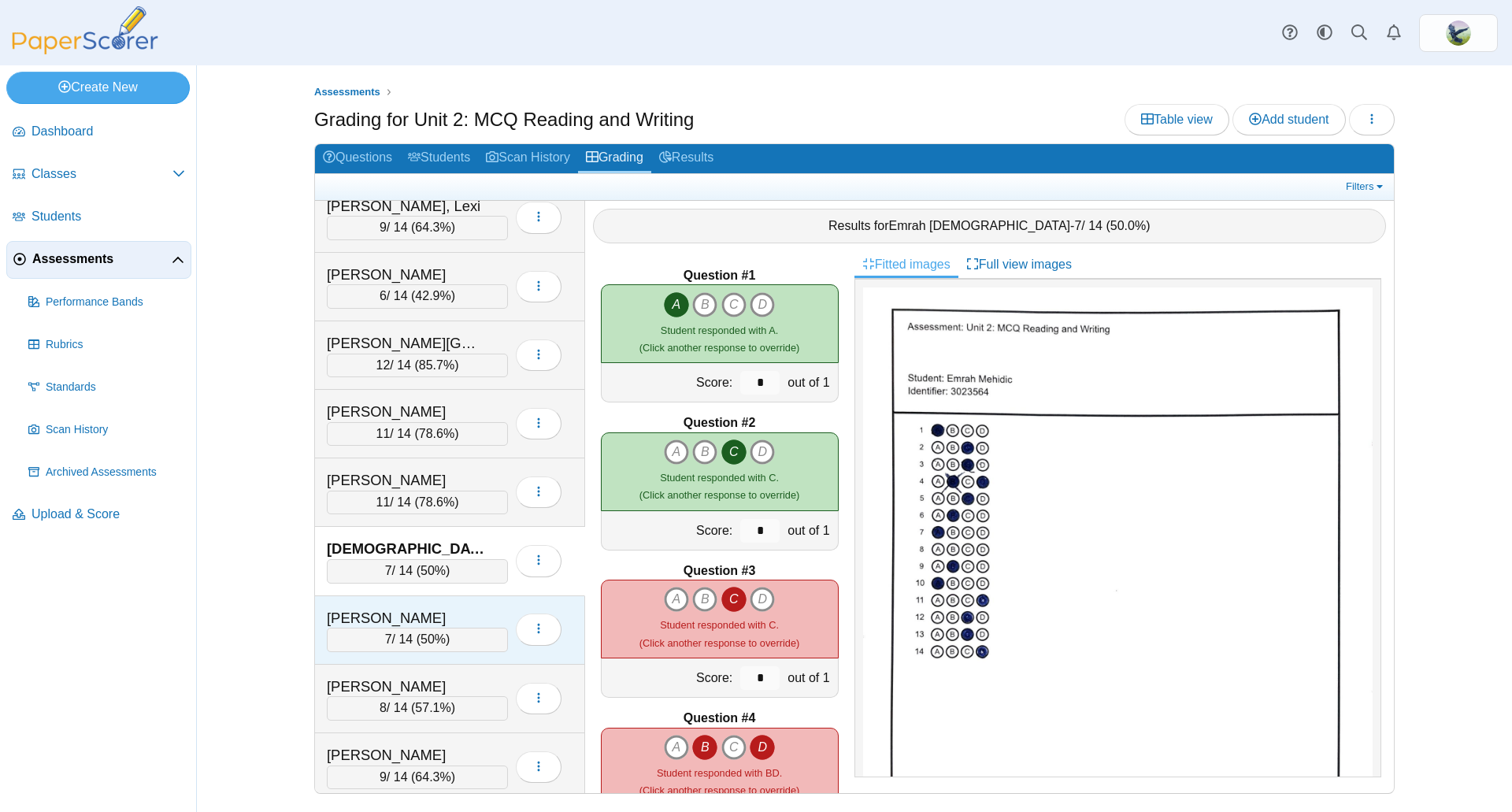
click at [484, 625] on div "[PERSON_NAME]" at bounding box center [417, 617] width 181 height 20
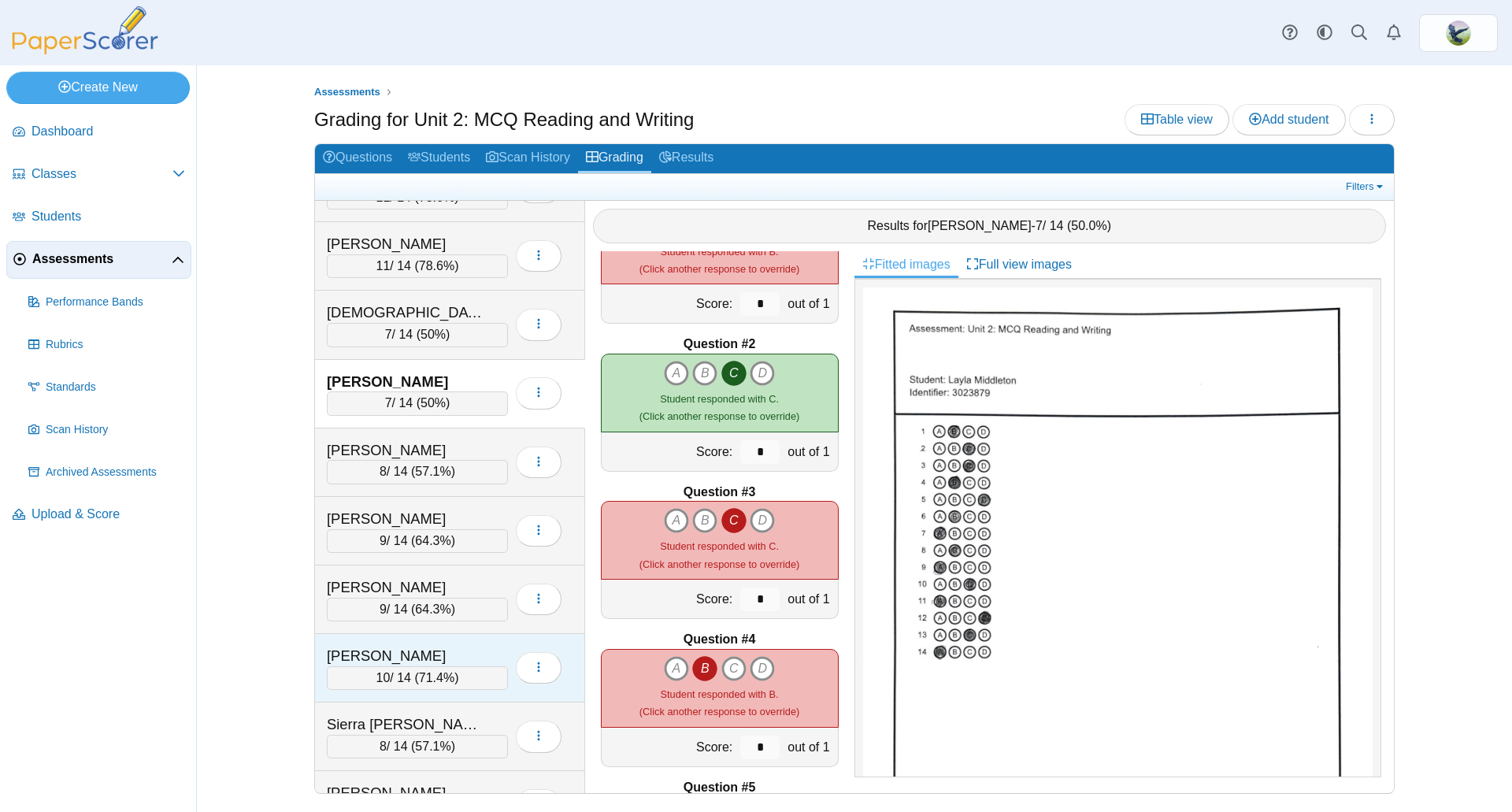
scroll to position [2048, 0]
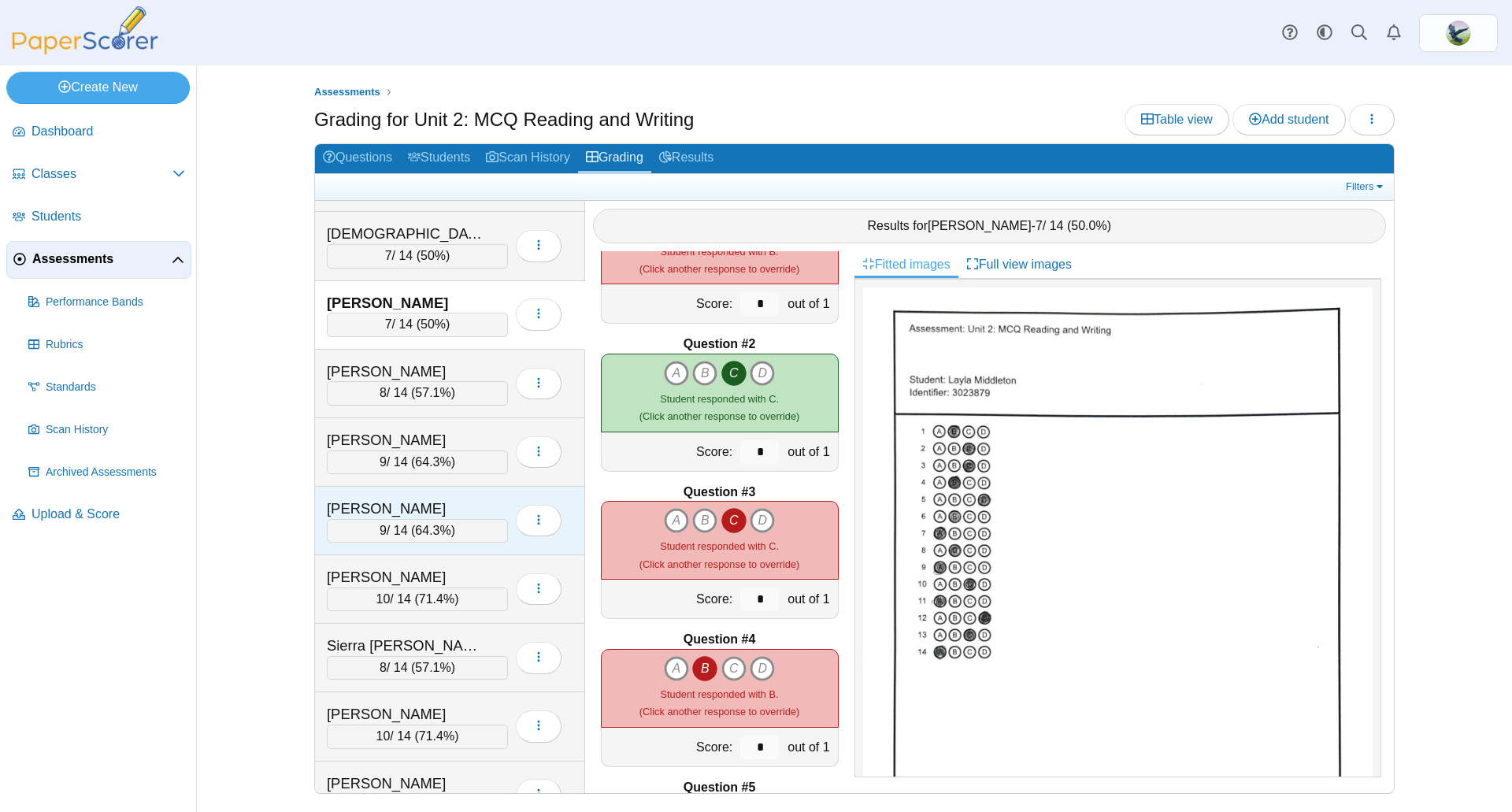
click at [407, 522] on div "9 / 14 ( 64.3% )" at bounding box center [417, 530] width 181 height 24
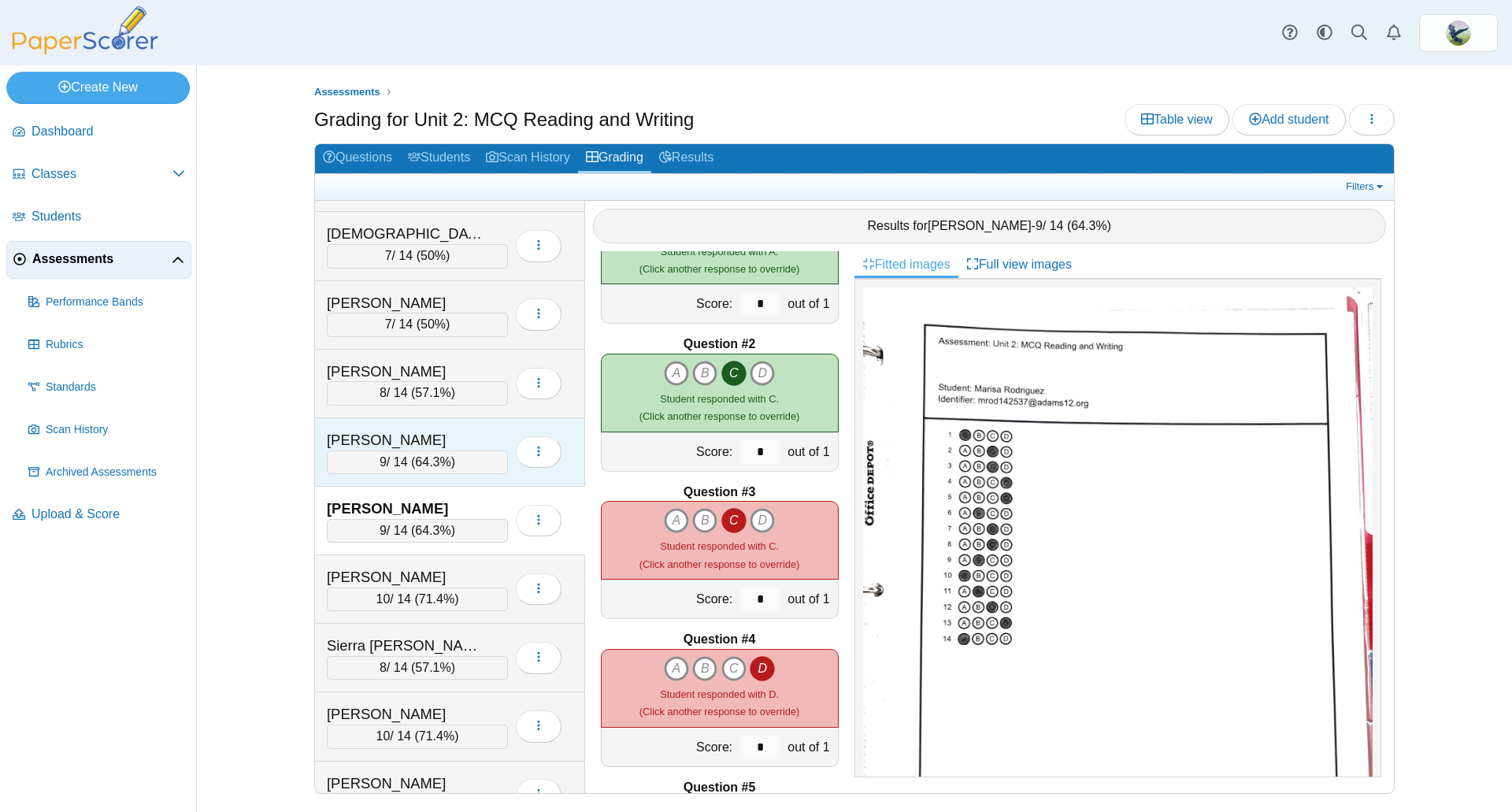
click at [452, 454] on div "9 / 14 ( 64.3% )" at bounding box center [417, 461] width 181 height 24
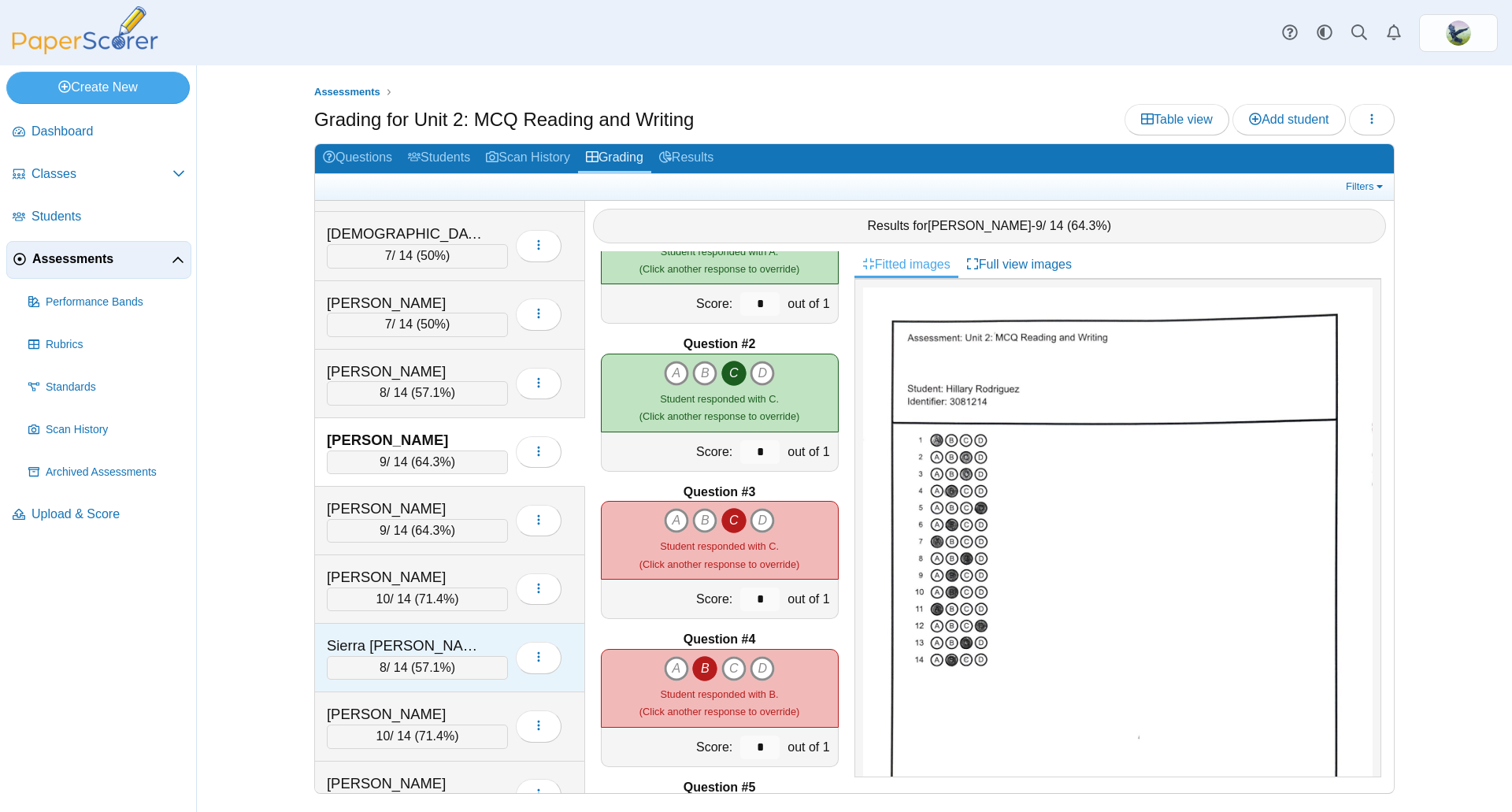
scroll to position [2126, 0]
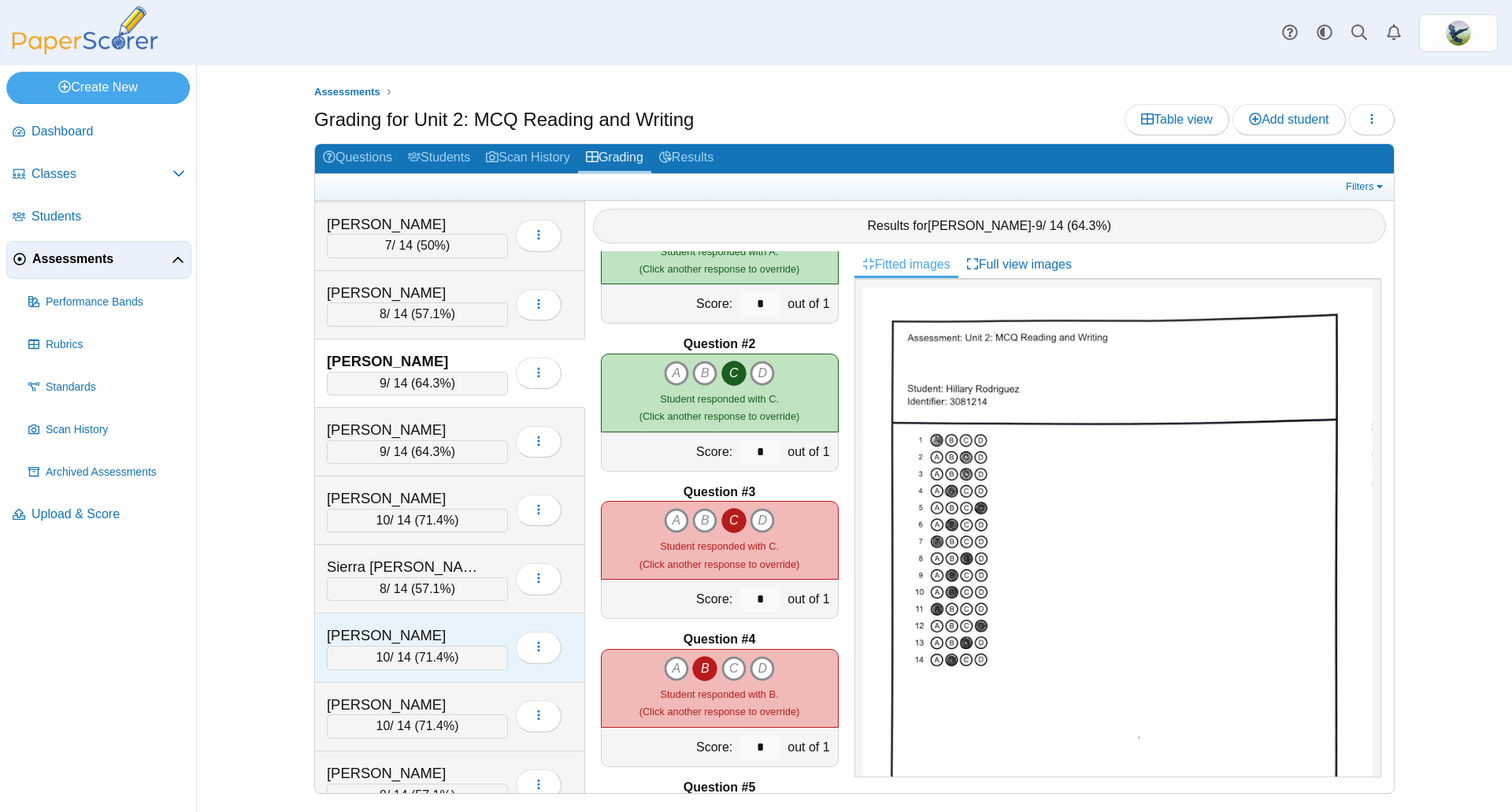
click at [406, 648] on div "10 / 14 ( 71.4% )" at bounding box center [417, 657] width 181 height 24
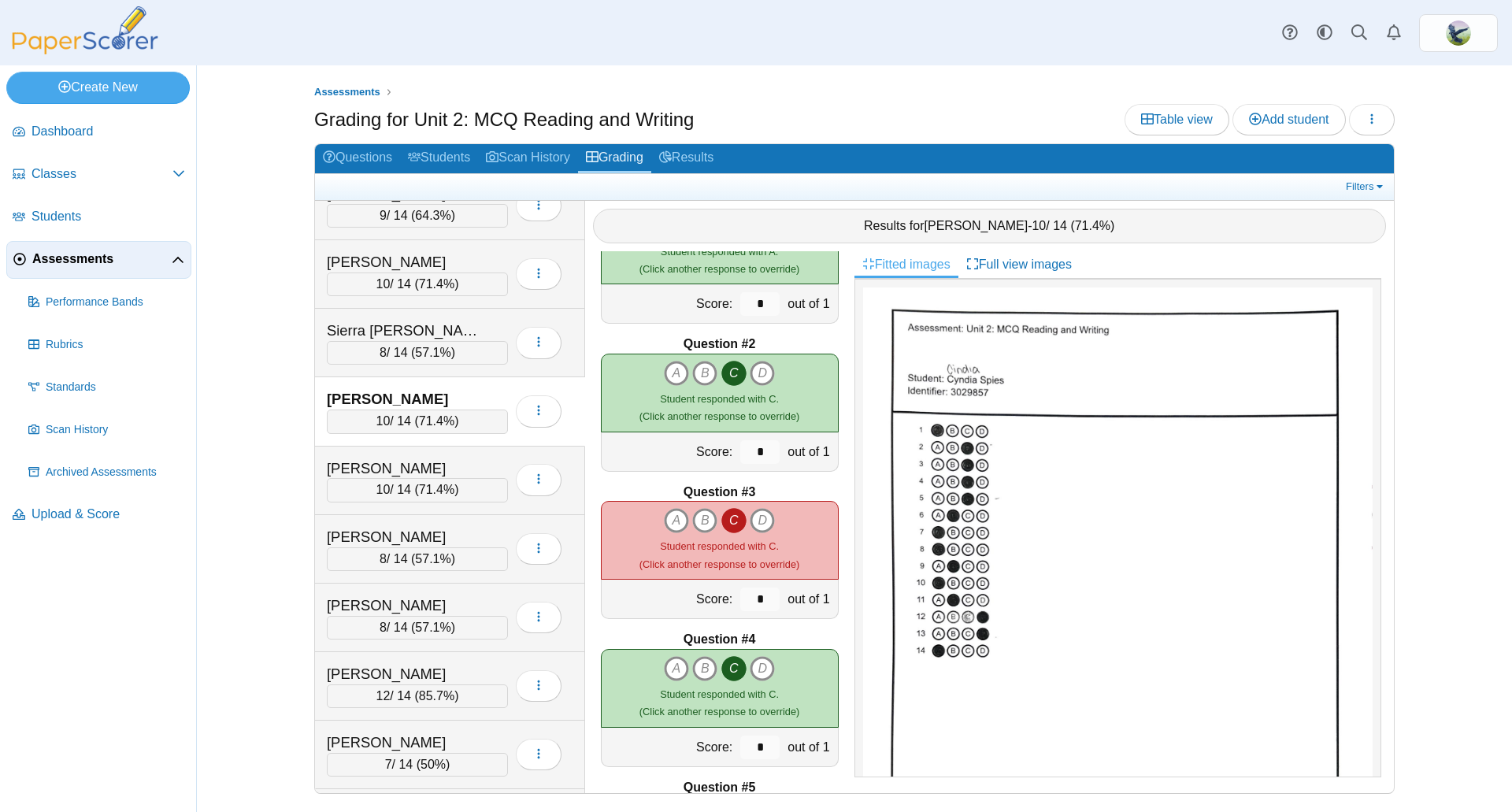
scroll to position [2565, 0]
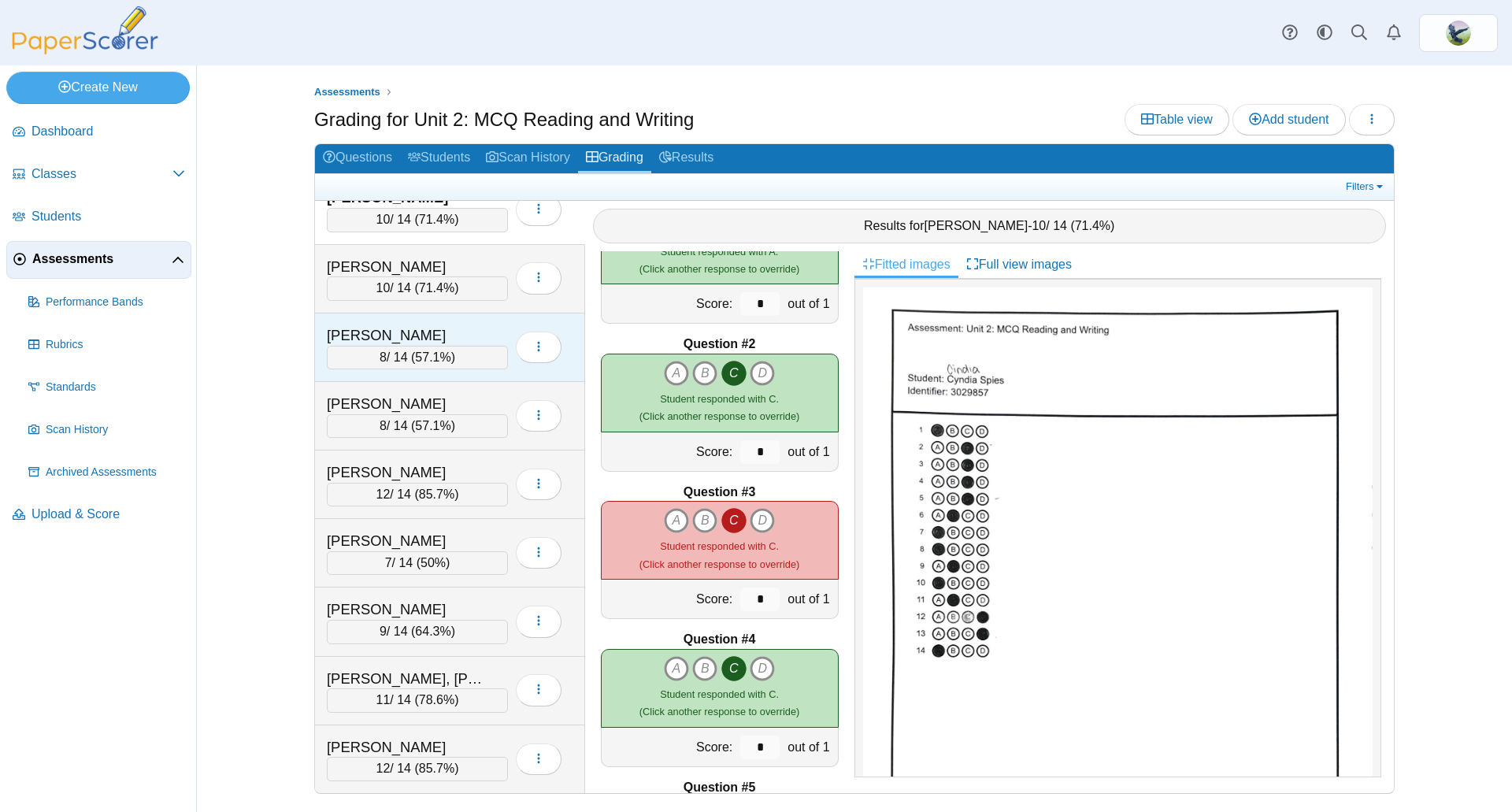
click at [387, 366] on div "8 / 14 ( 57.1% )" at bounding box center [417, 358] width 181 height 24
